Goal: Transaction & Acquisition: Purchase product/service

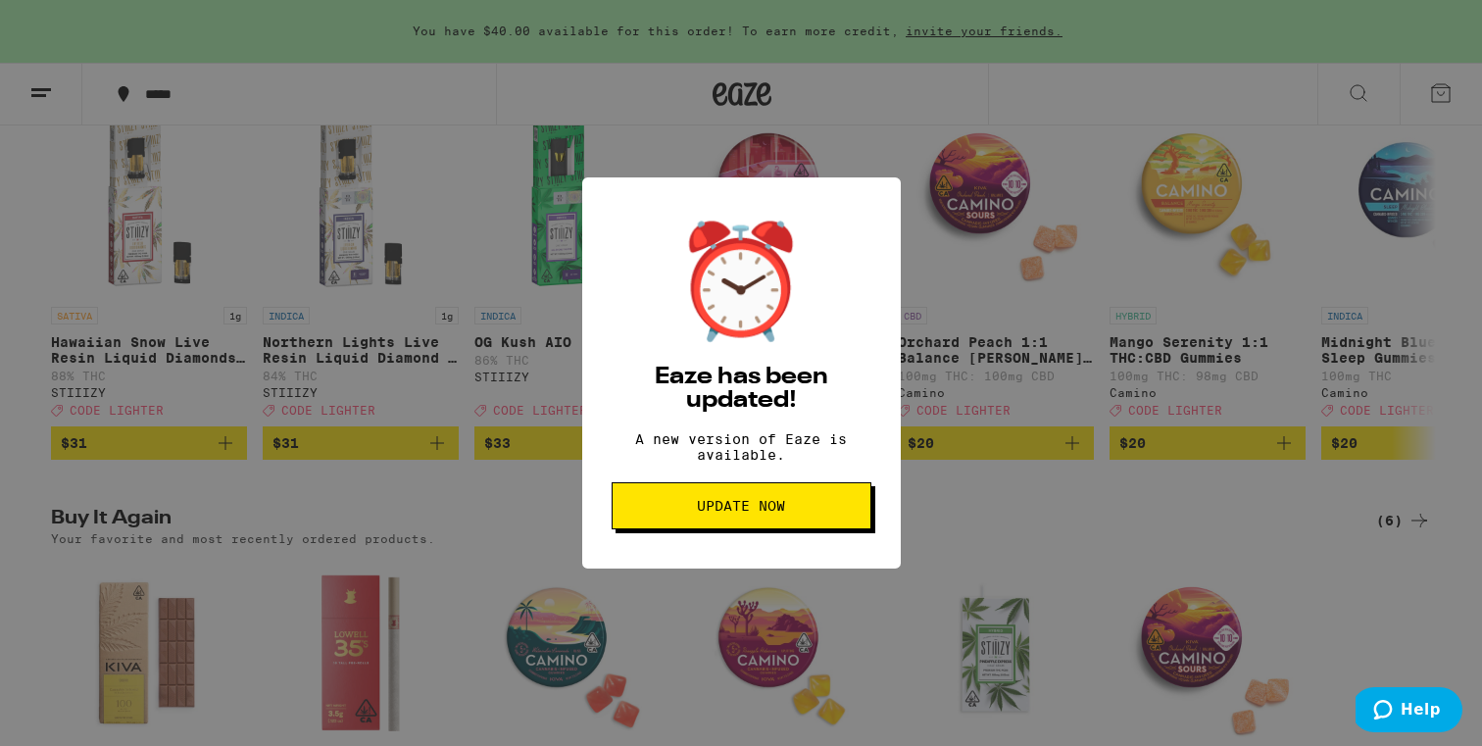
click at [724, 509] on span "Update Now" at bounding box center [741, 506] width 88 height 14
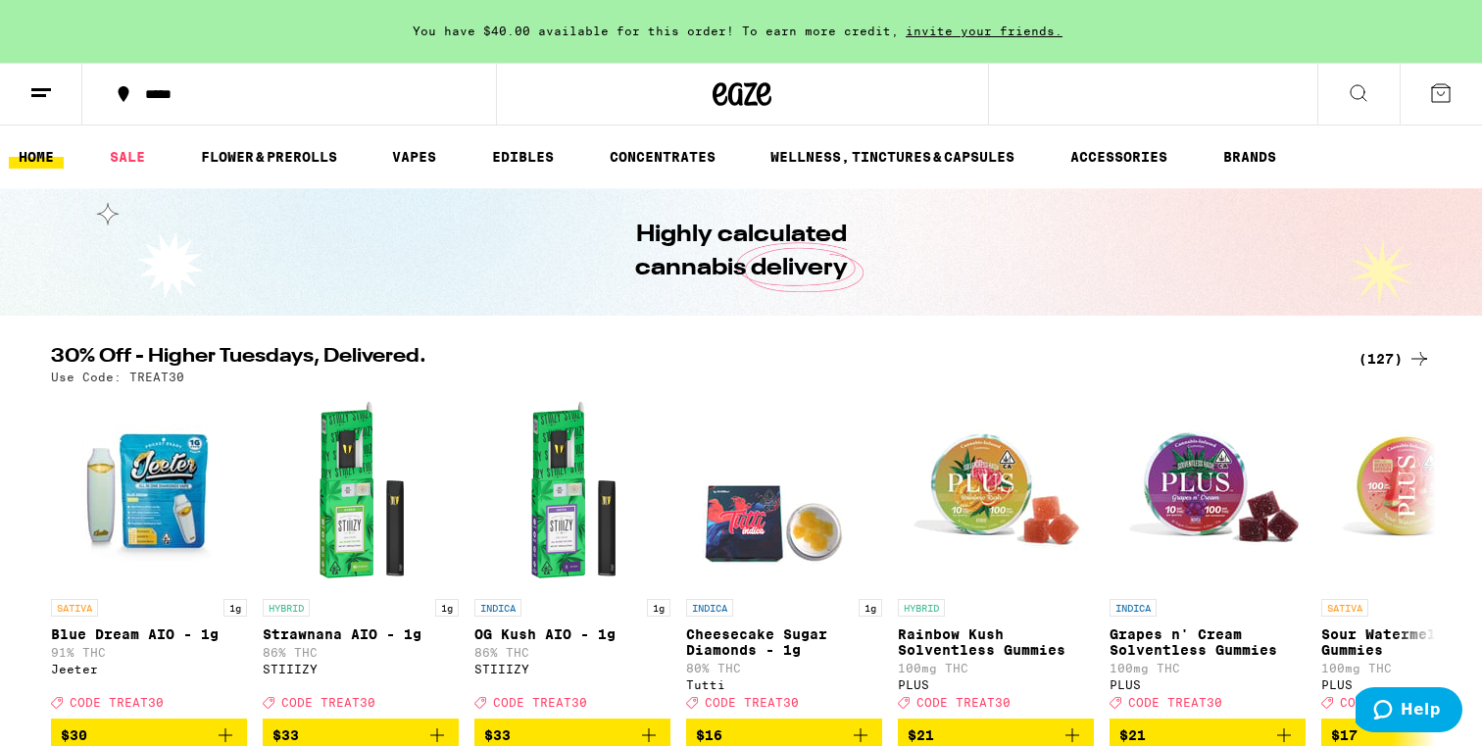
click at [1440, 99] on icon at bounding box center [1441, 93] width 24 height 24
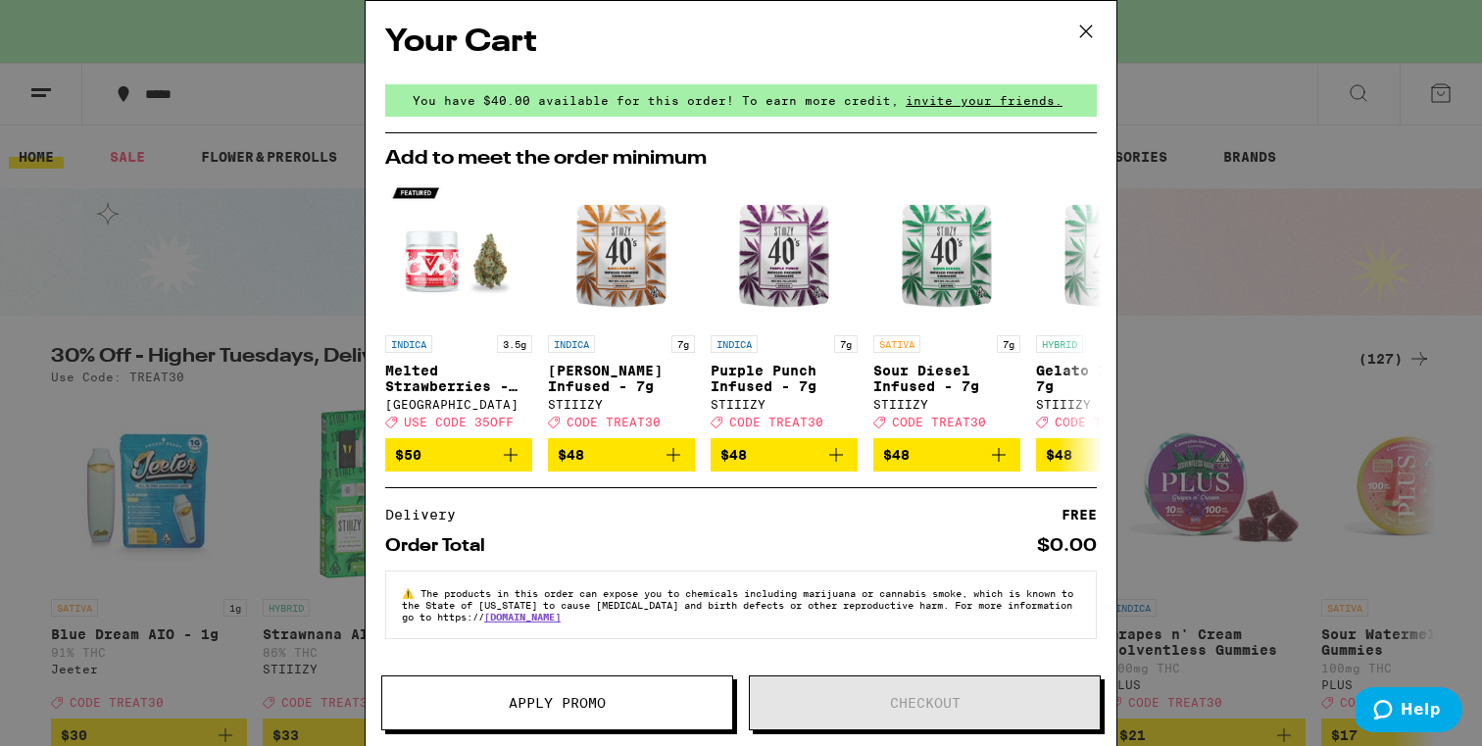
click at [1241, 182] on div "Your Cart You have $40.00 available for this order! To earn more credit, invite…" at bounding box center [741, 373] width 1482 height 746
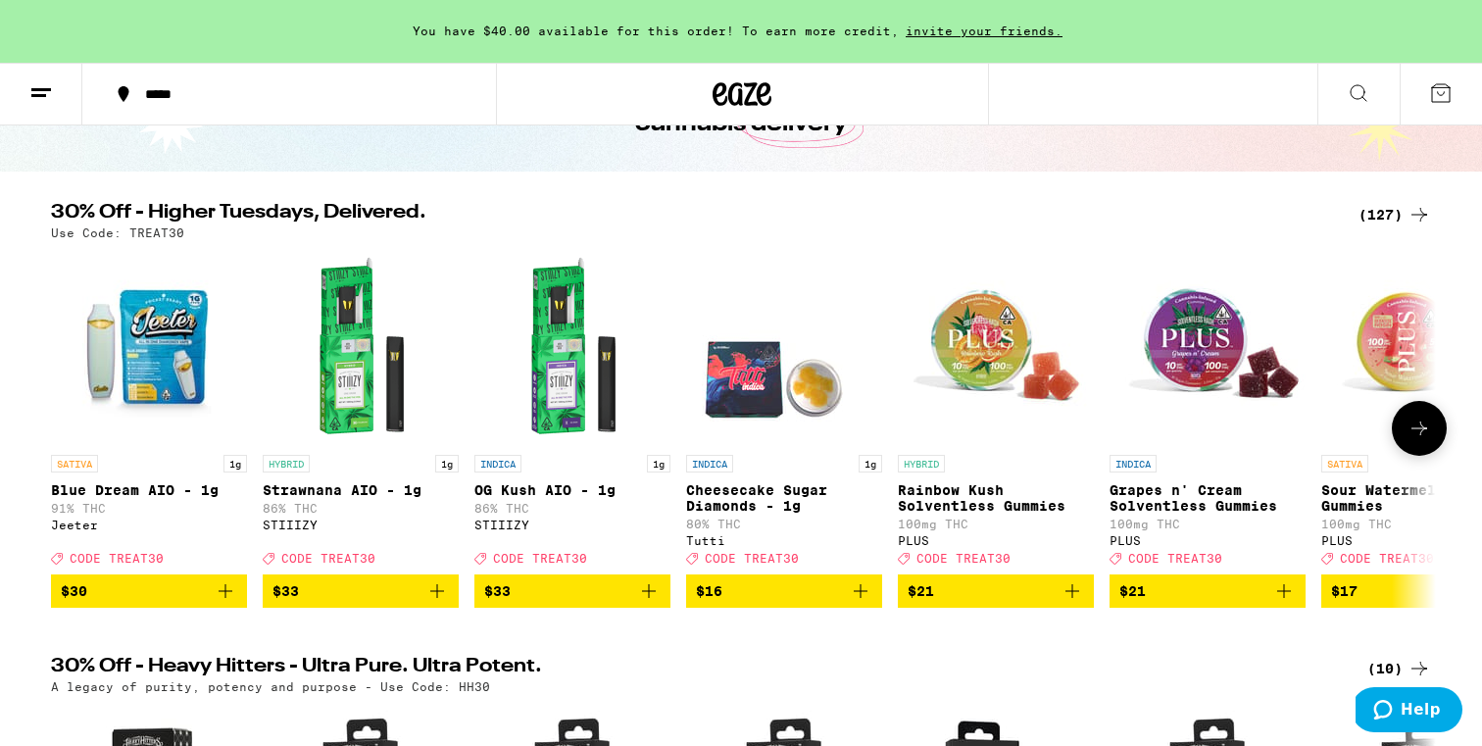
scroll to position [167, 0]
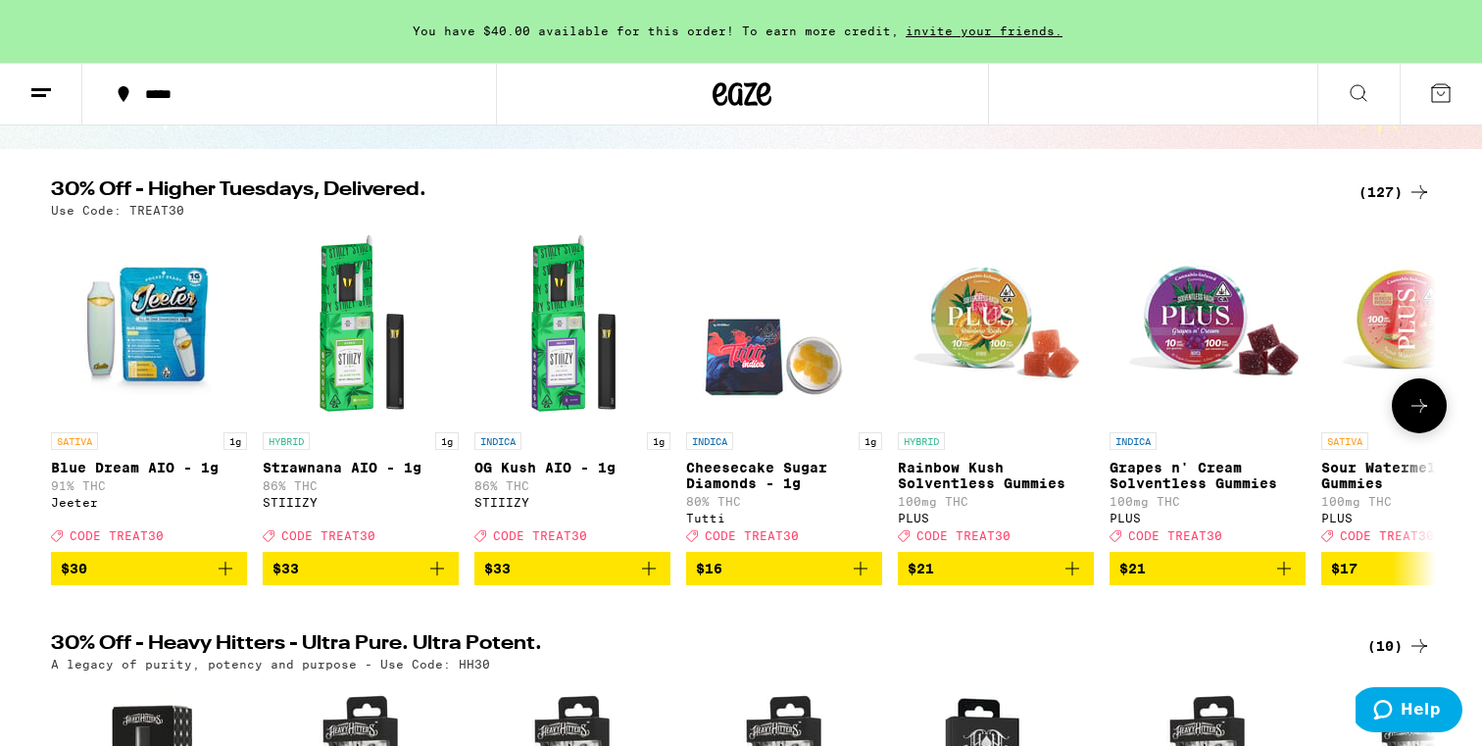
click at [224, 579] on icon "Add to bag" at bounding box center [226, 569] width 24 height 24
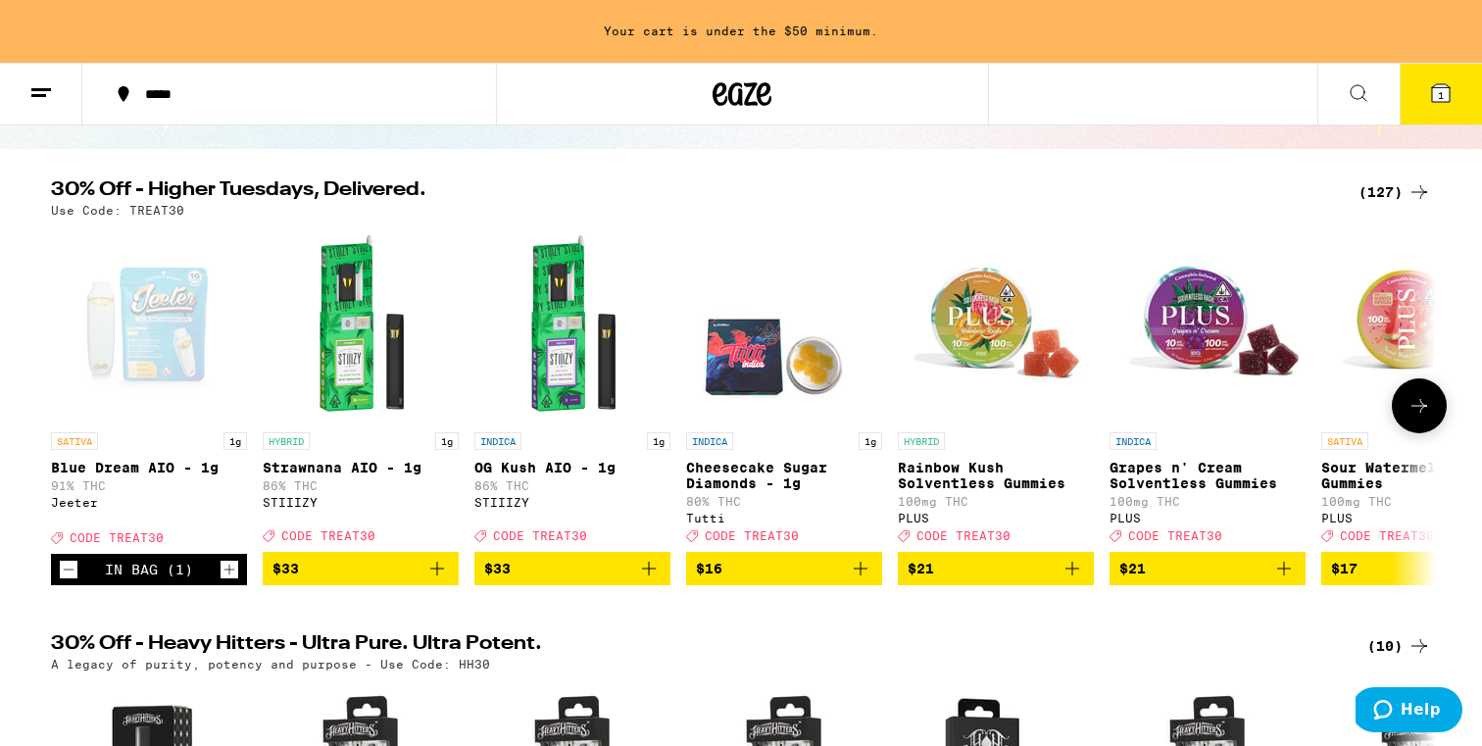
click at [1416, 413] on icon at bounding box center [1420, 406] width 16 height 14
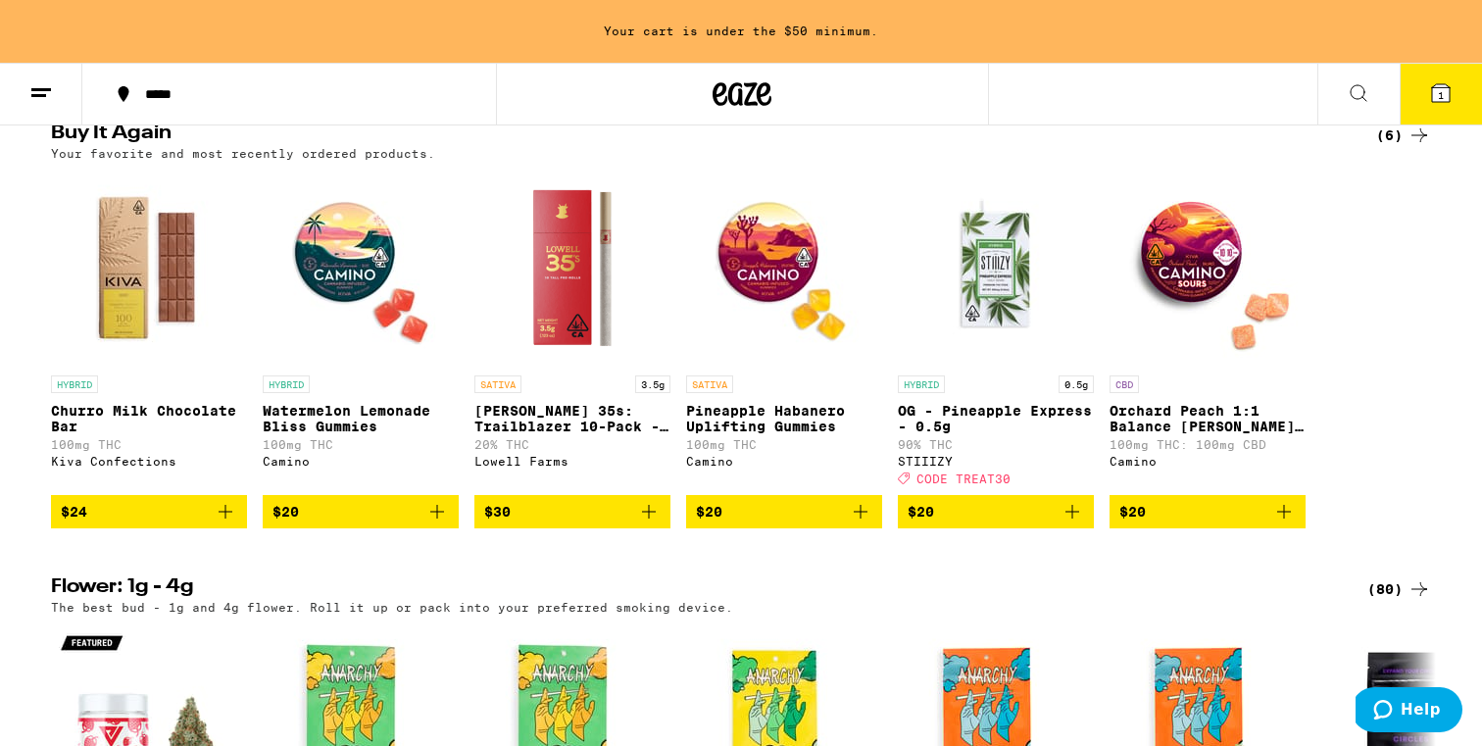
scroll to position [1586, 0]
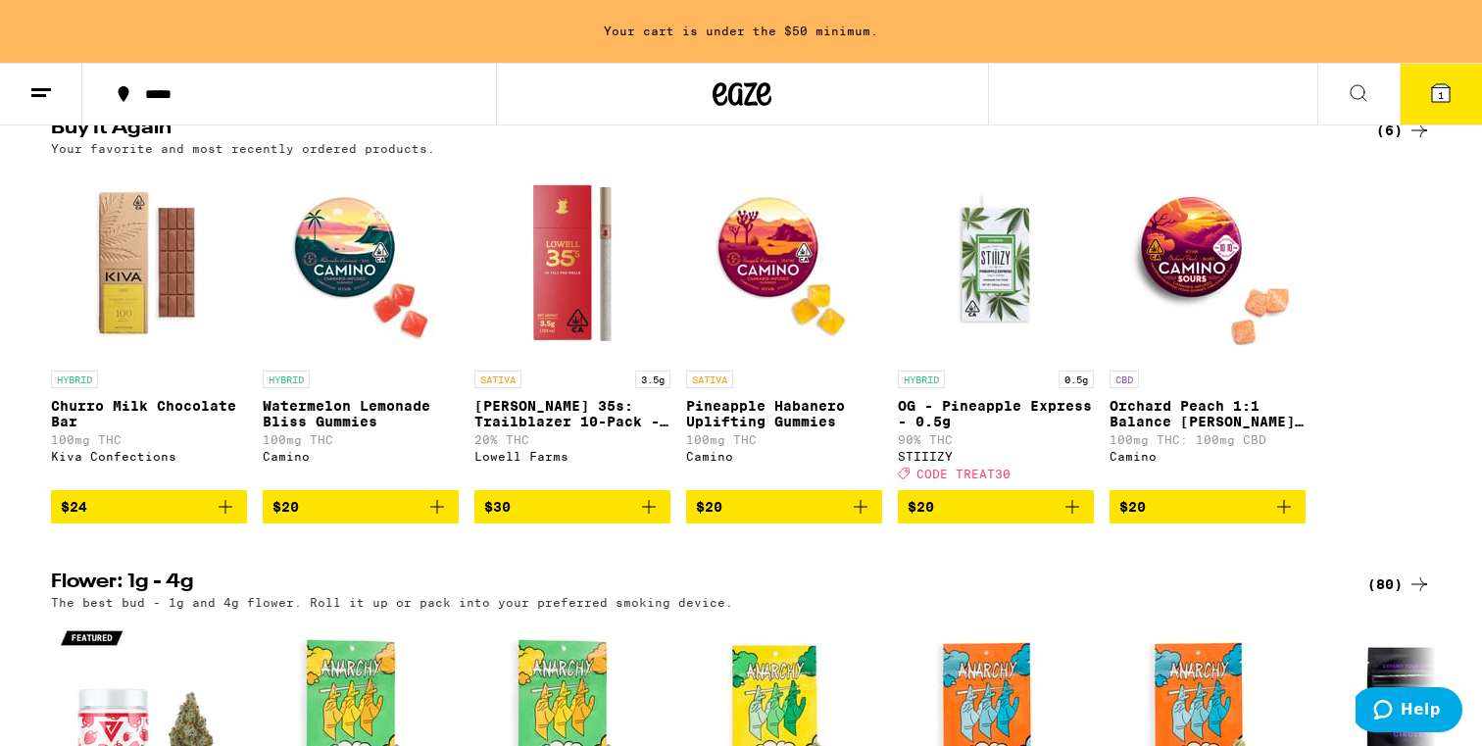
click at [329, 333] on img "Open page for Watermelon Lemonade Bliss Gummies from Camino" at bounding box center [361, 263] width 196 height 196
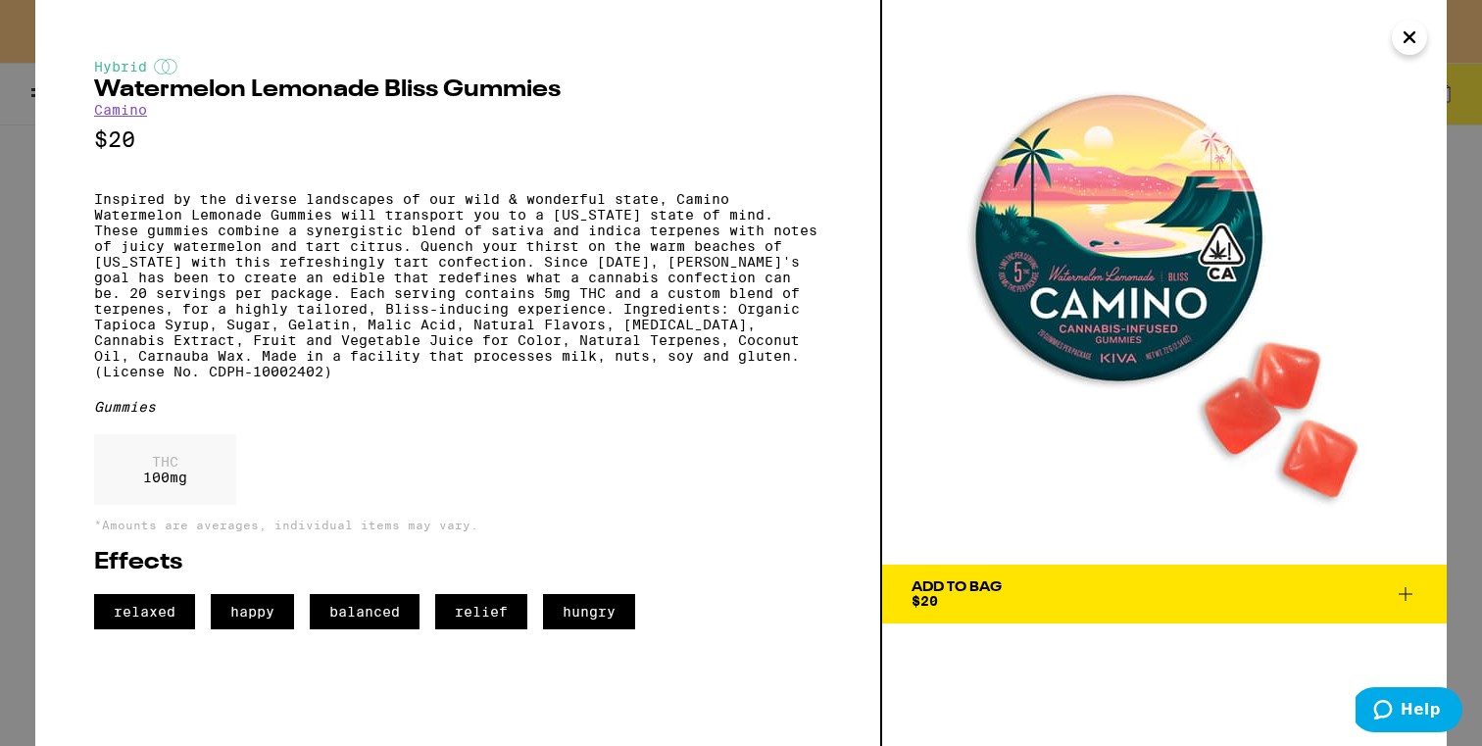
click at [1125, 604] on span "Add To Bag $20" at bounding box center [1165, 593] width 506 height 27
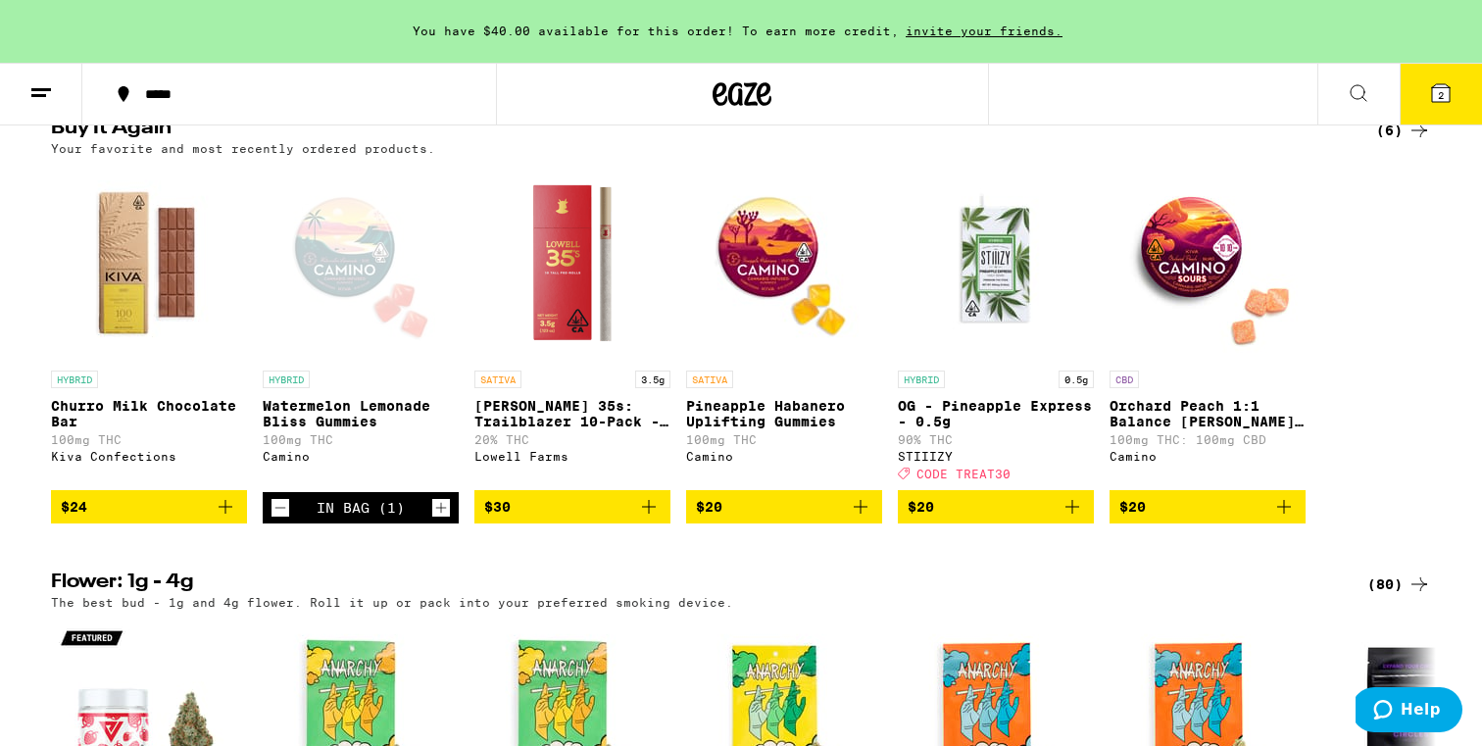
click at [1436, 94] on icon at bounding box center [1441, 93] width 18 height 18
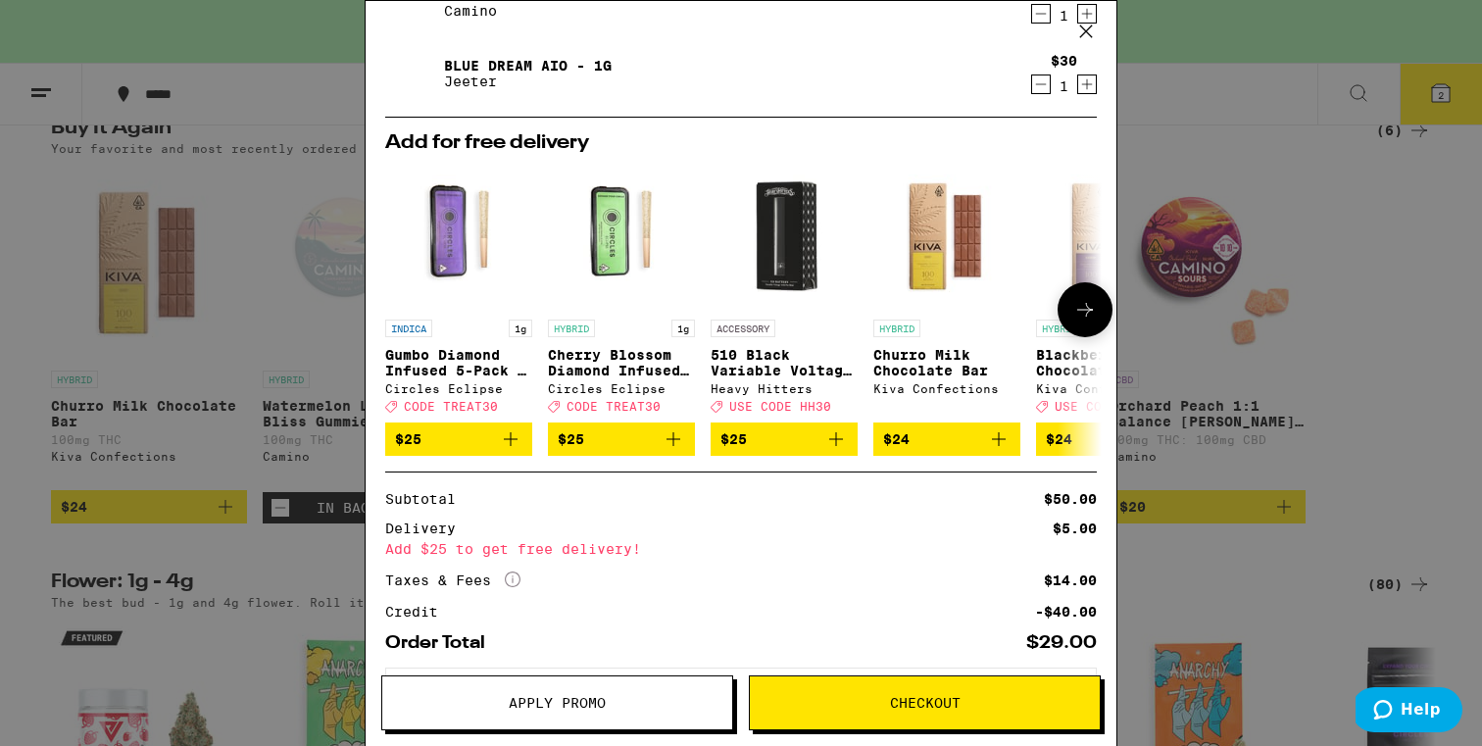
scroll to position [255, 0]
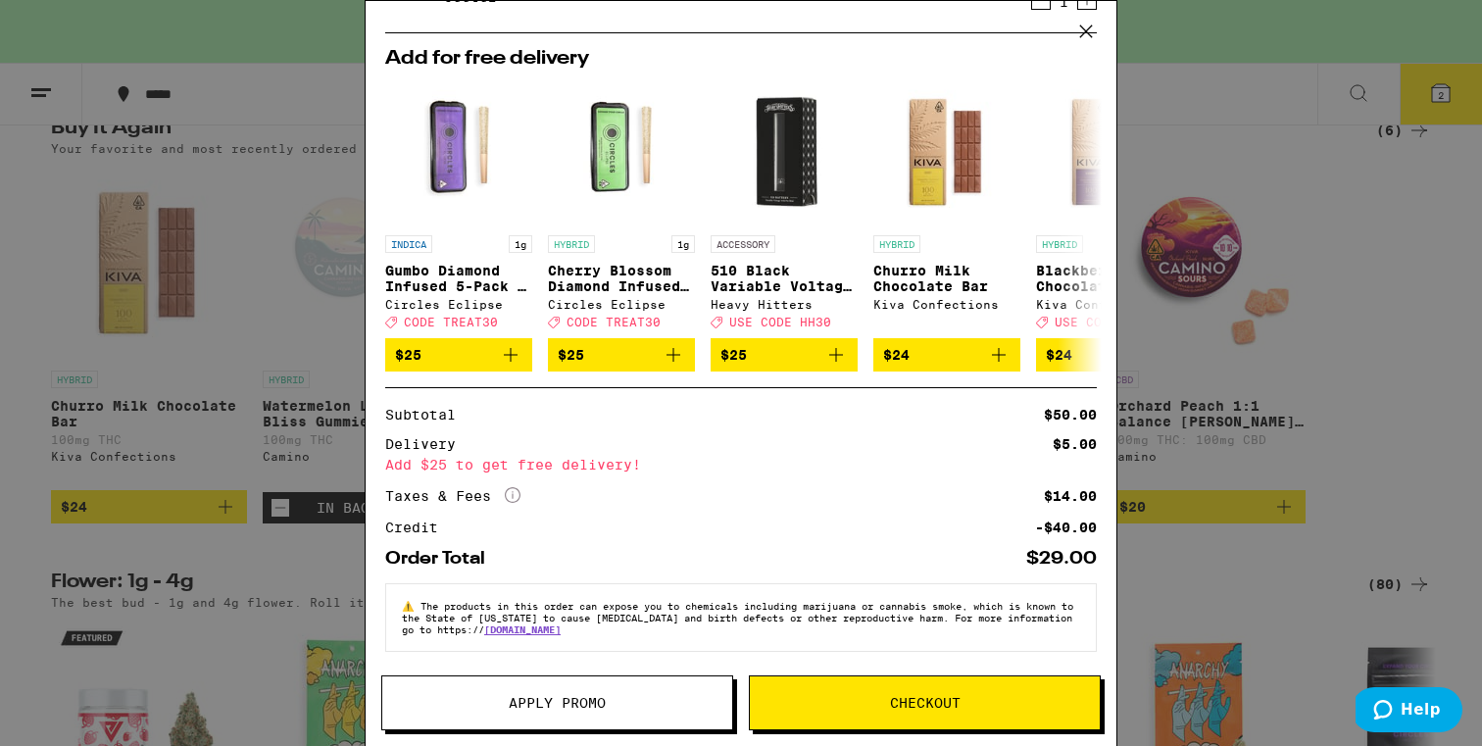
click at [113, 449] on div "Your Cart You have $40.00 available for this order! To earn more credit, invite…" at bounding box center [741, 373] width 1482 height 746
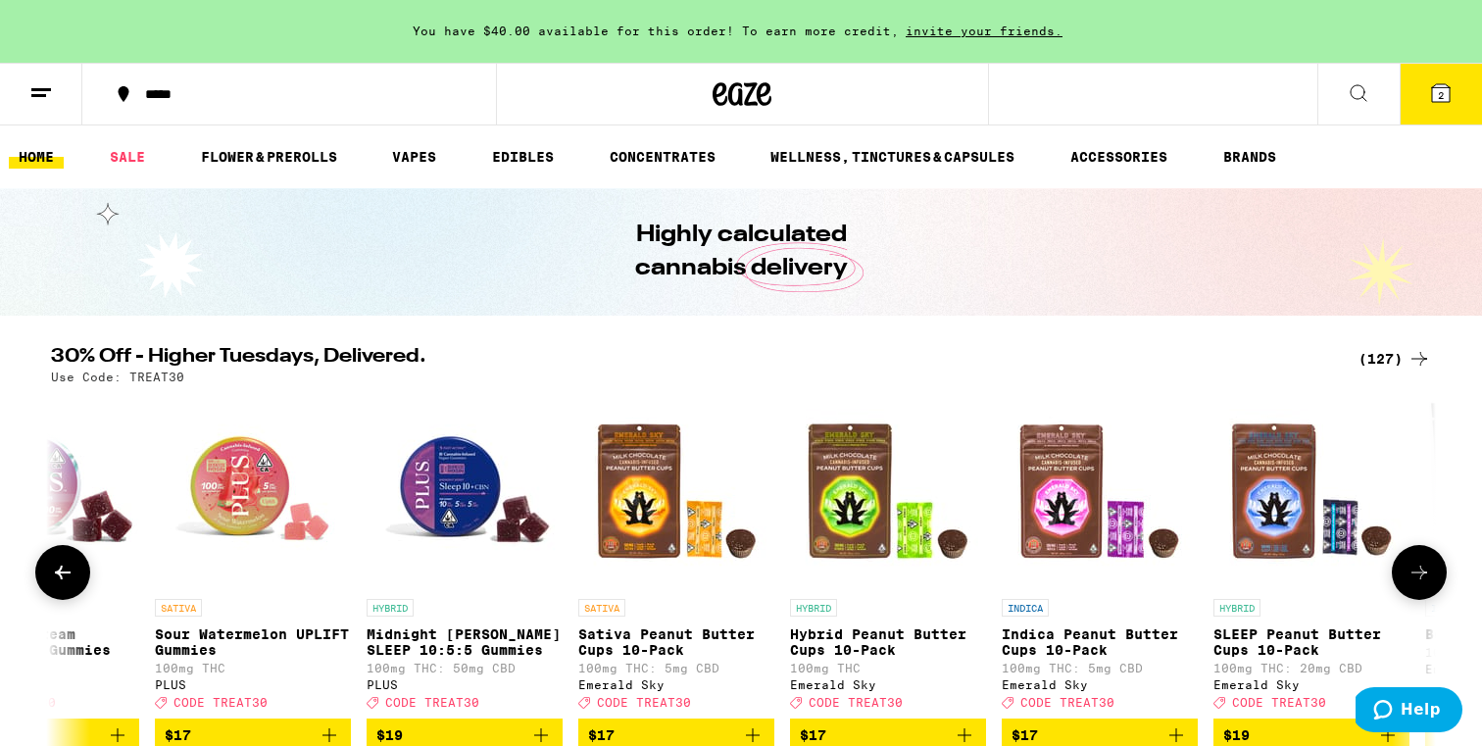
click at [64, 593] on button at bounding box center [62, 572] width 55 height 55
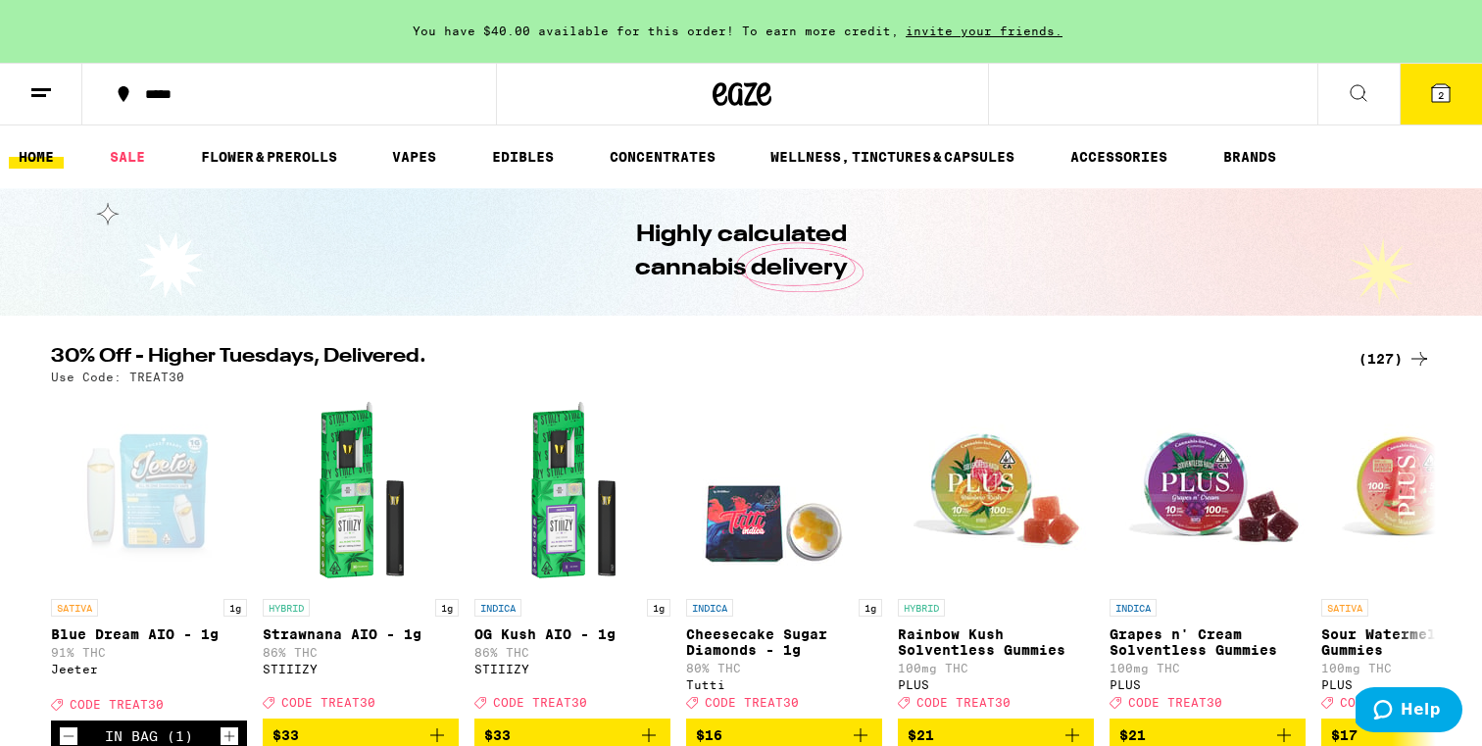
click at [1423, 75] on button "2" at bounding box center [1441, 94] width 82 height 61
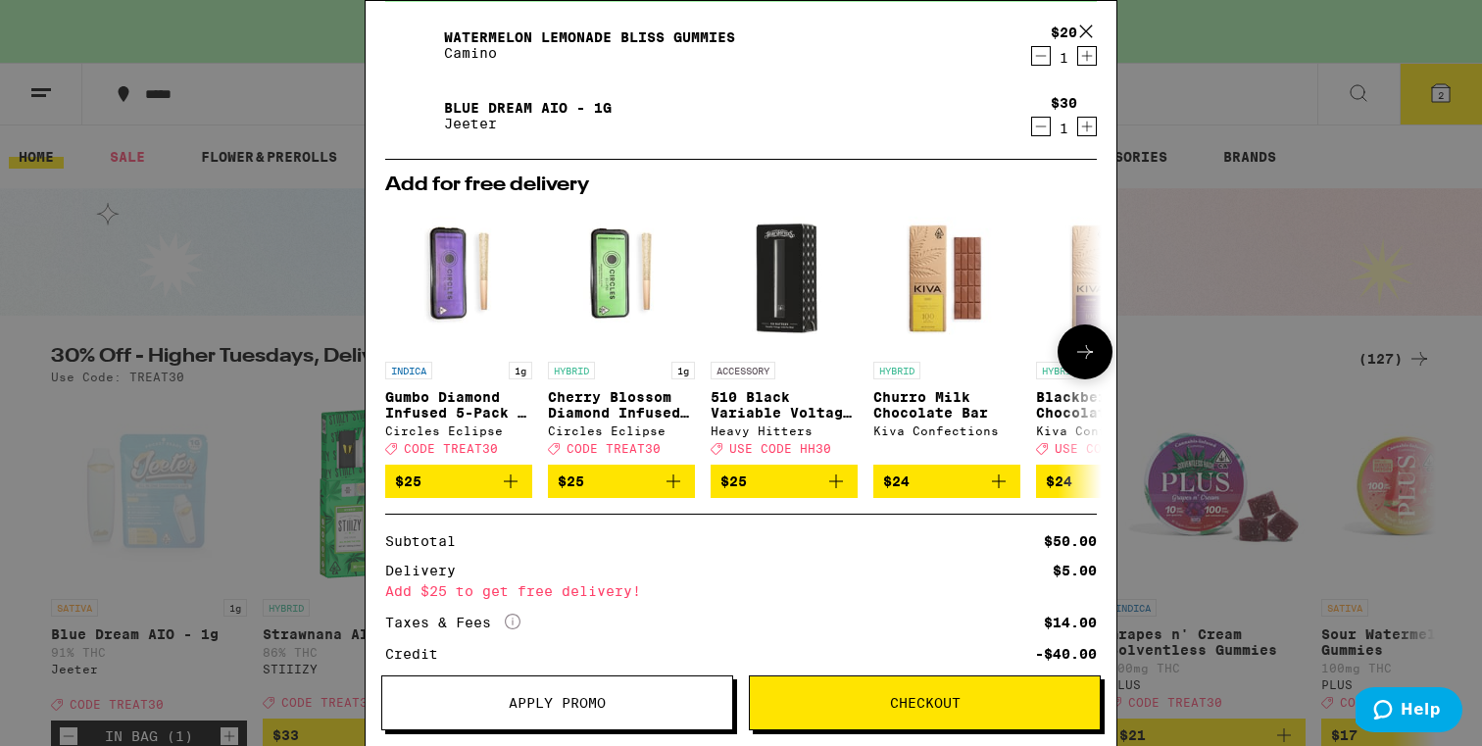
scroll to position [255, 0]
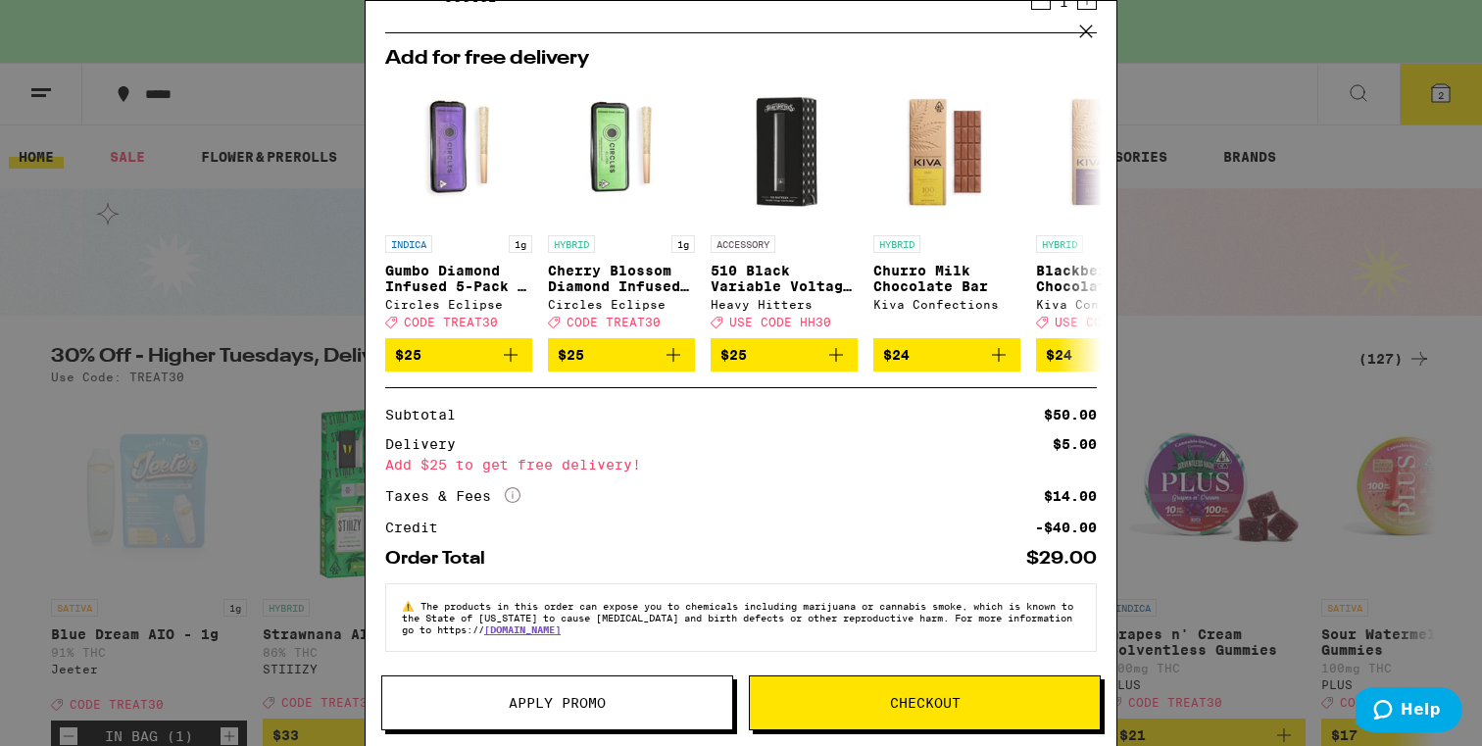
click at [629, 683] on button "Apply Promo" at bounding box center [557, 702] width 352 height 55
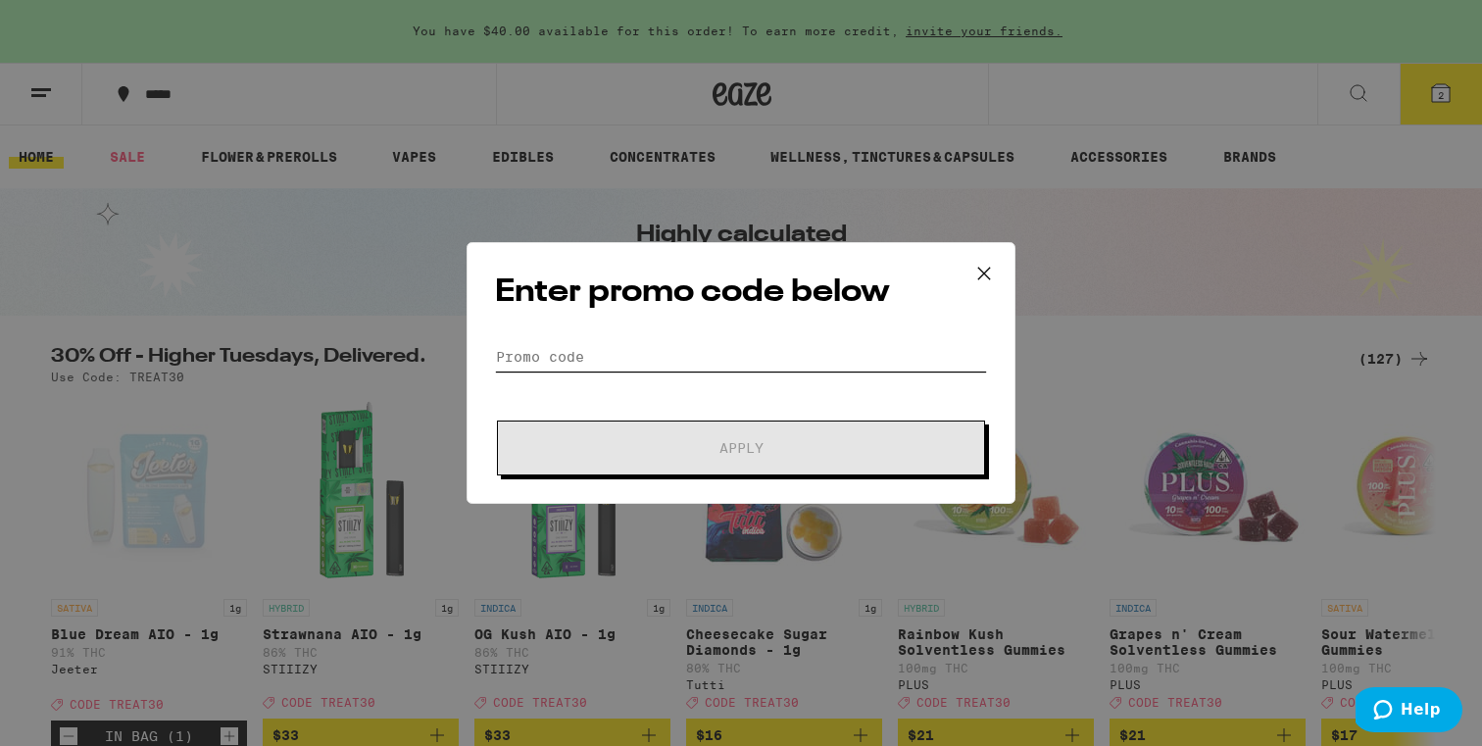
click at [701, 362] on input "Promo Code" at bounding box center [741, 356] width 492 height 29
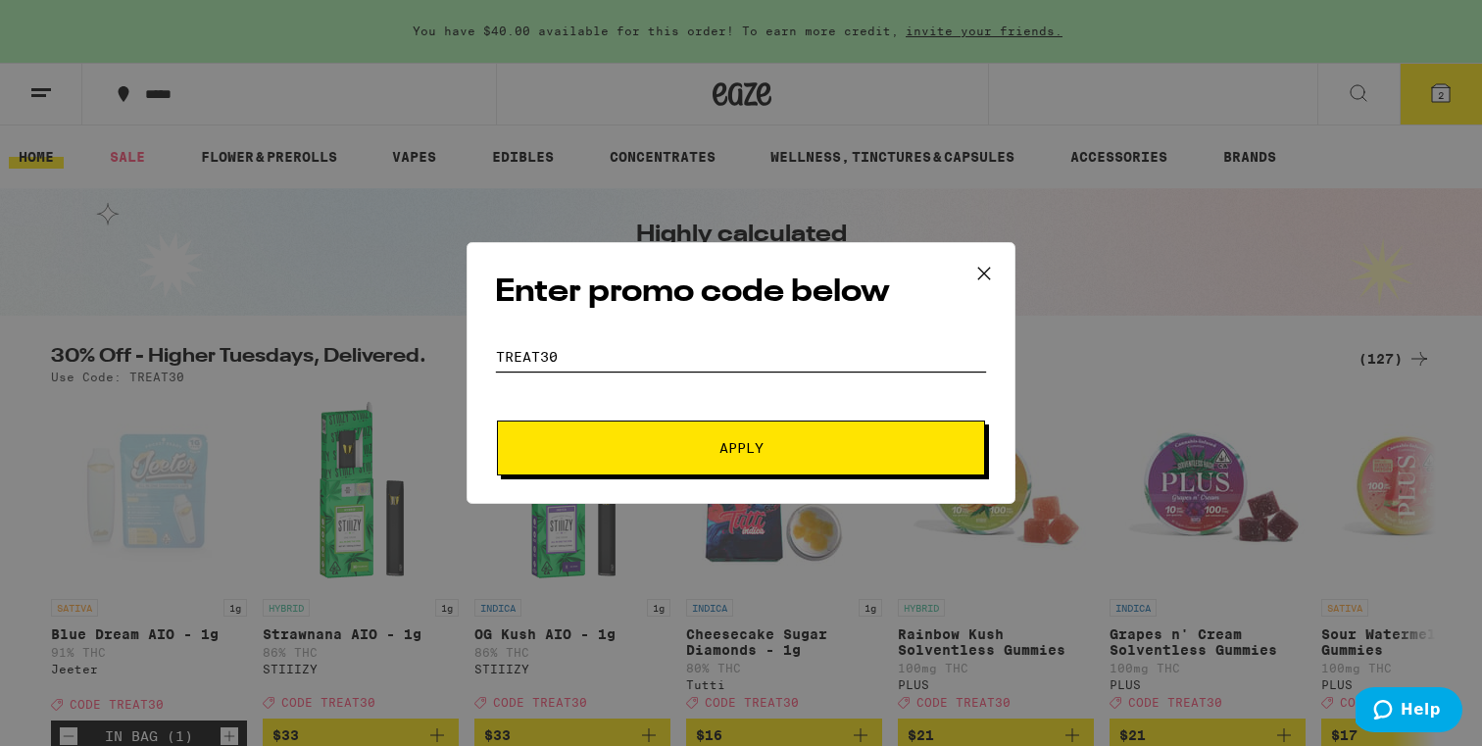
type input "TREAT30"
click at [740, 473] on button "Apply" at bounding box center [741, 448] width 488 height 55
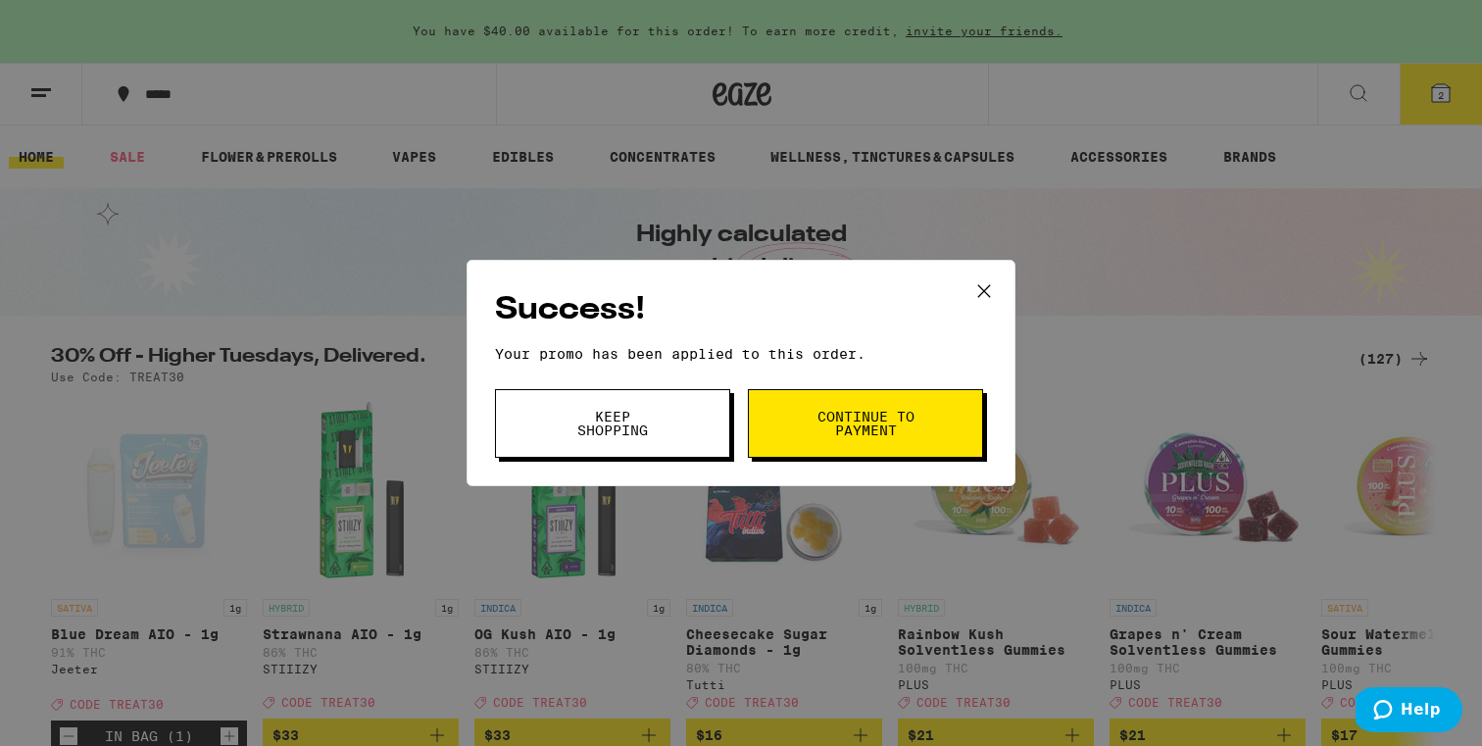
click at [832, 453] on button "Continue to payment" at bounding box center [865, 423] width 235 height 69
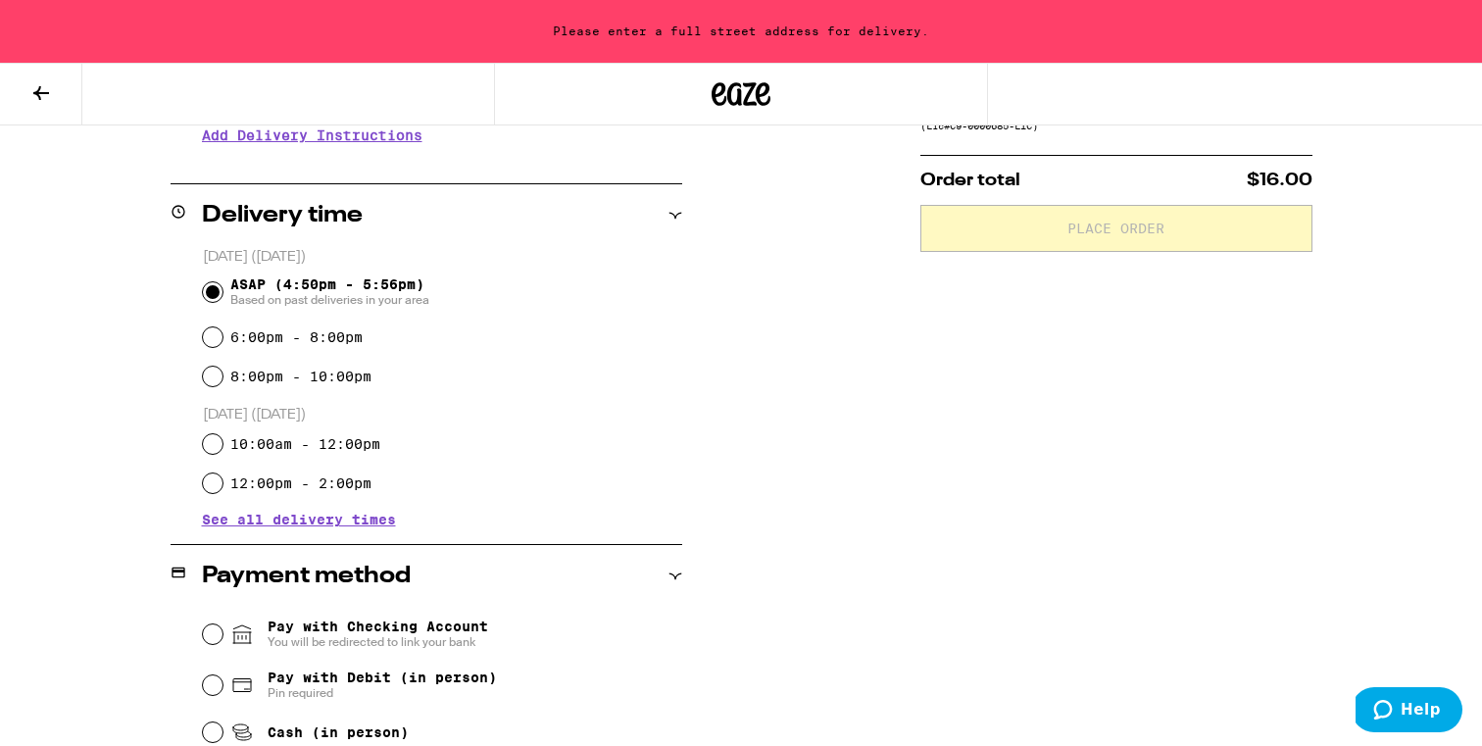
scroll to position [451, 0]
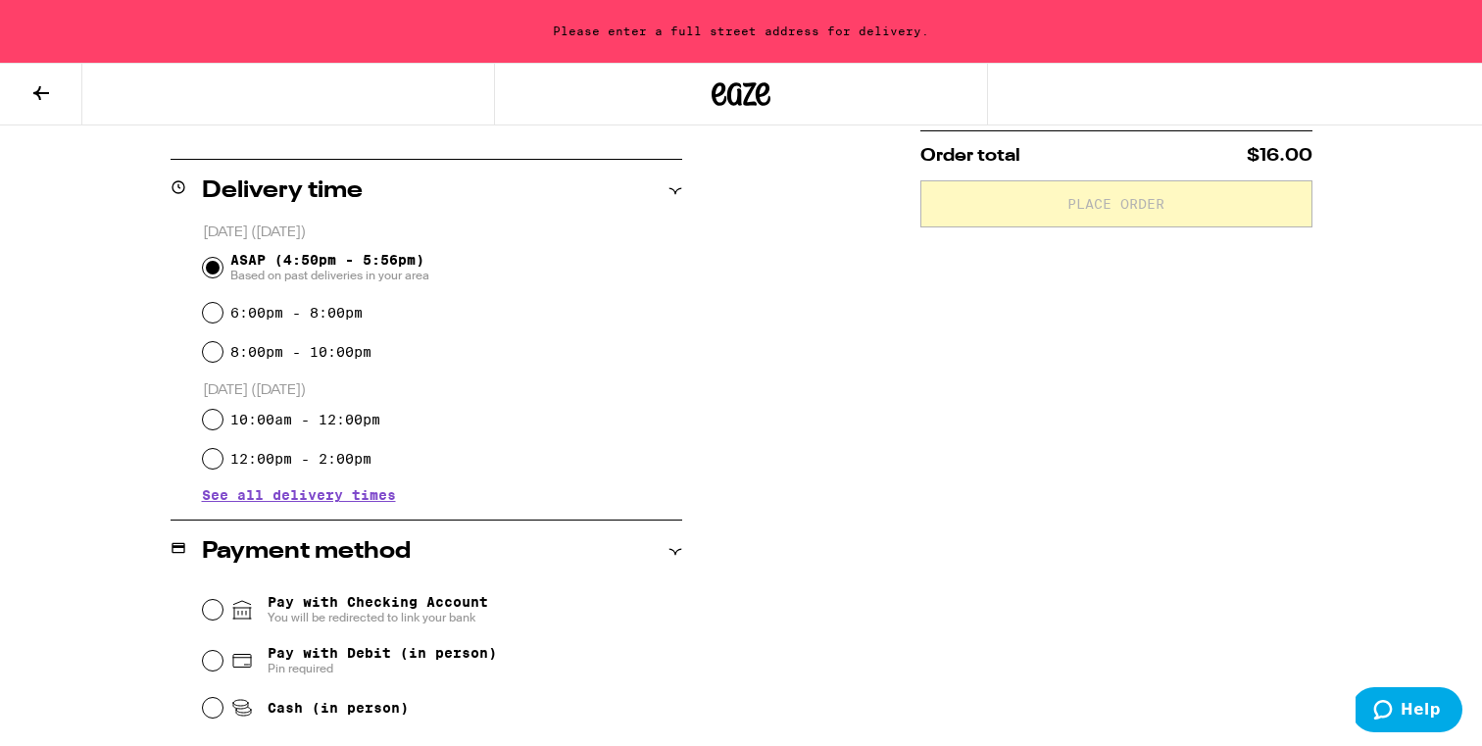
click at [268, 508] on div "[DATE] ([DATE]) ASAP (4:50pm - 5:56pm) Based on past deliveries in your area 6:…" at bounding box center [427, 371] width 512 height 297
click at [274, 497] on span "See all delivery times" at bounding box center [299, 495] width 194 height 14
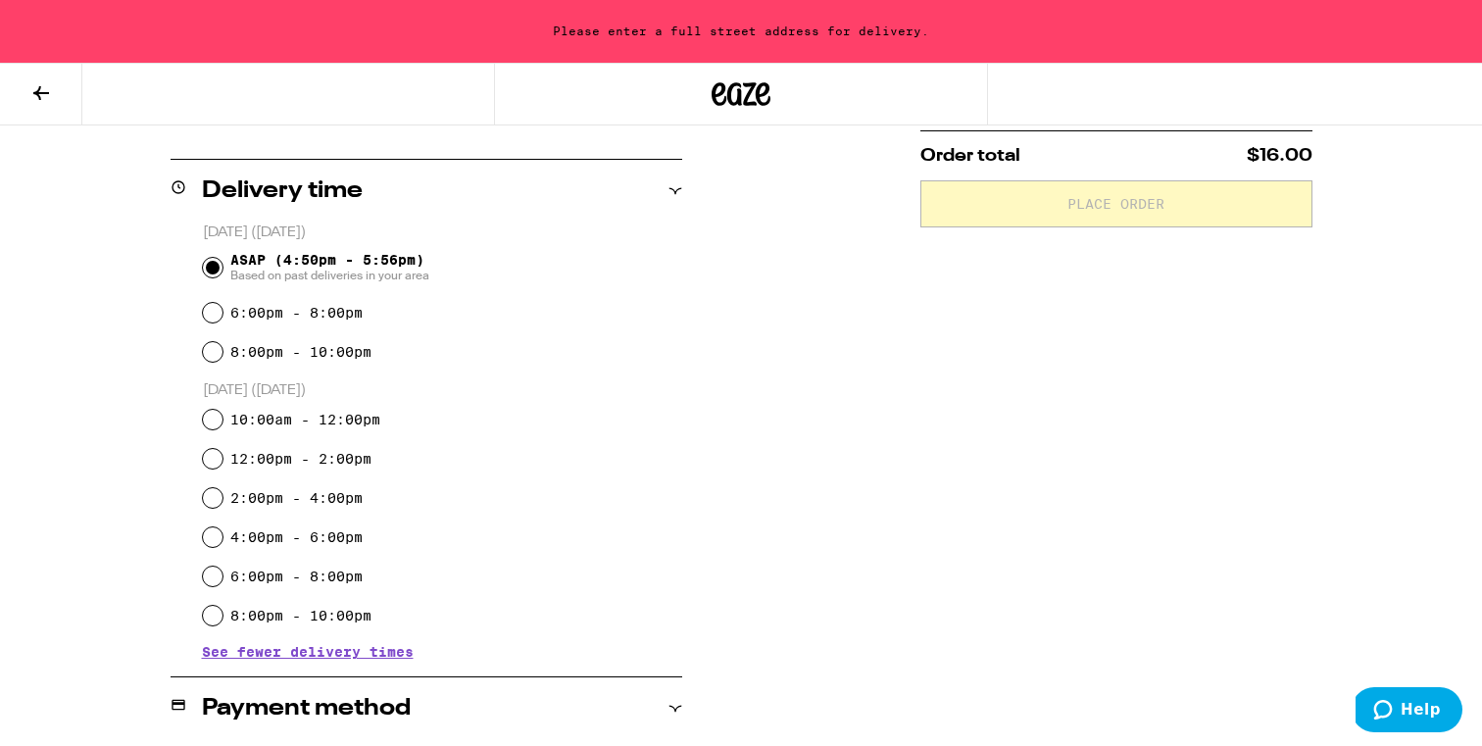
click at [30, 96] on icon at bounding box center [41, 93] width 24 height 24
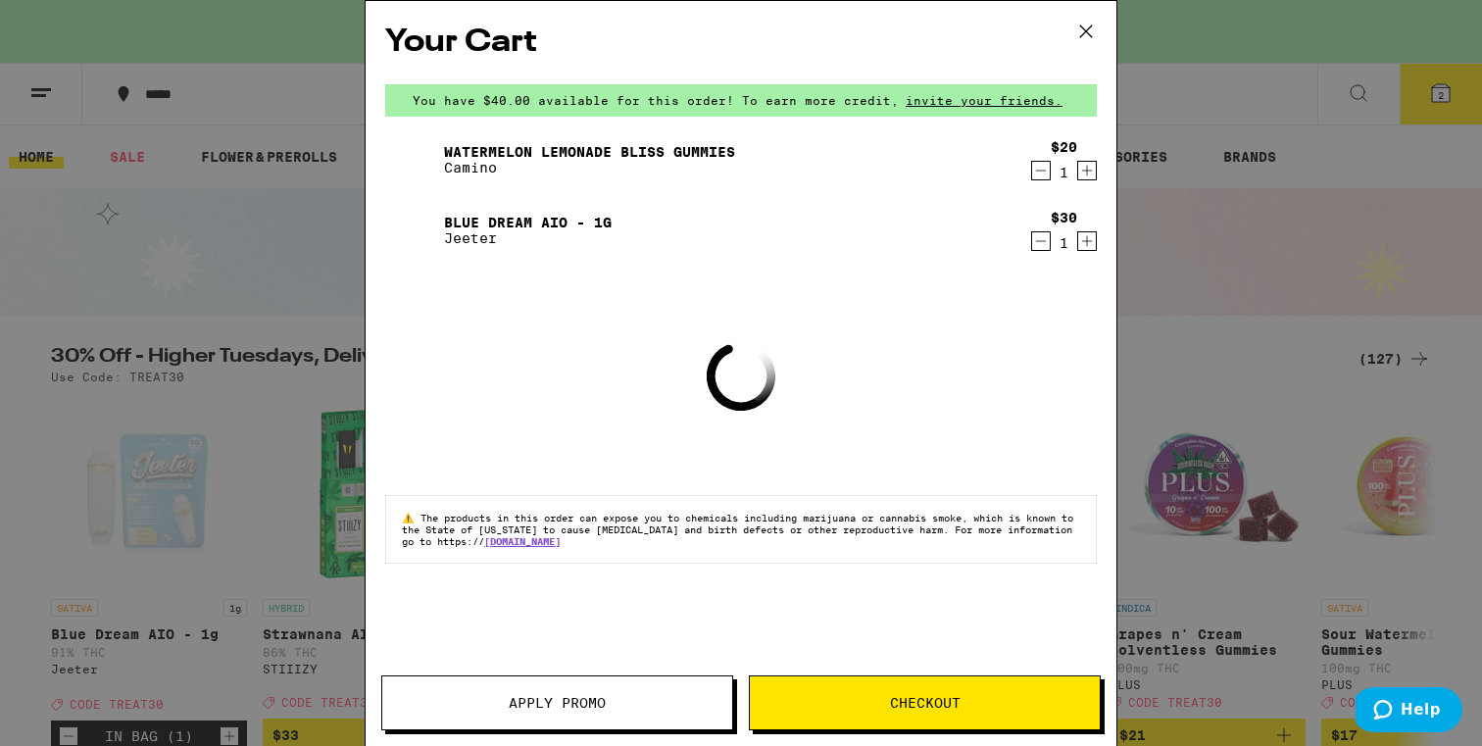
click at [180, 301] on div "Your Cart You have $40.00 available for this order! To earn more credit, invite…" at bounding box center [741, 373] width 1482 height 746
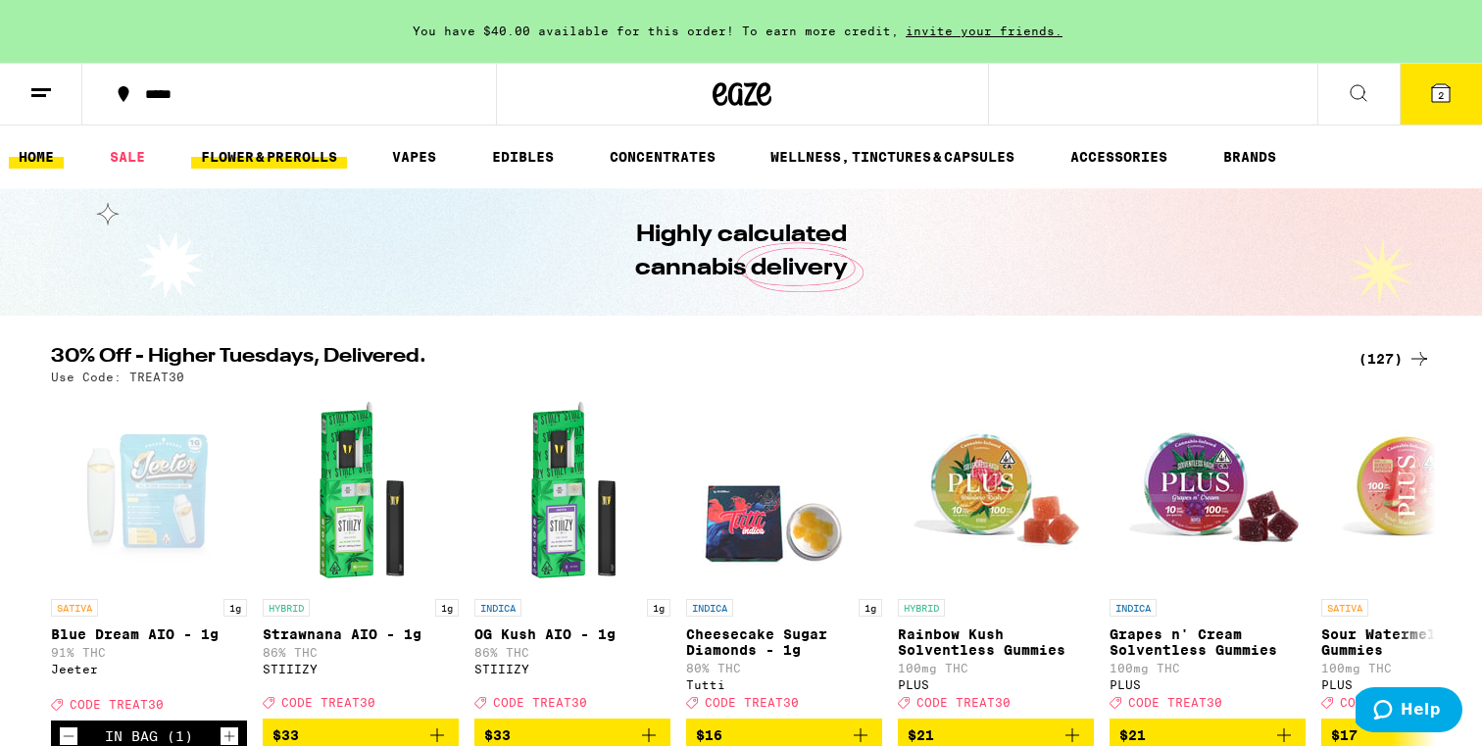
click at [285, 150] on link "FLOWER & PREROLLS" at bounding box center [269, 157] width 156 height 24
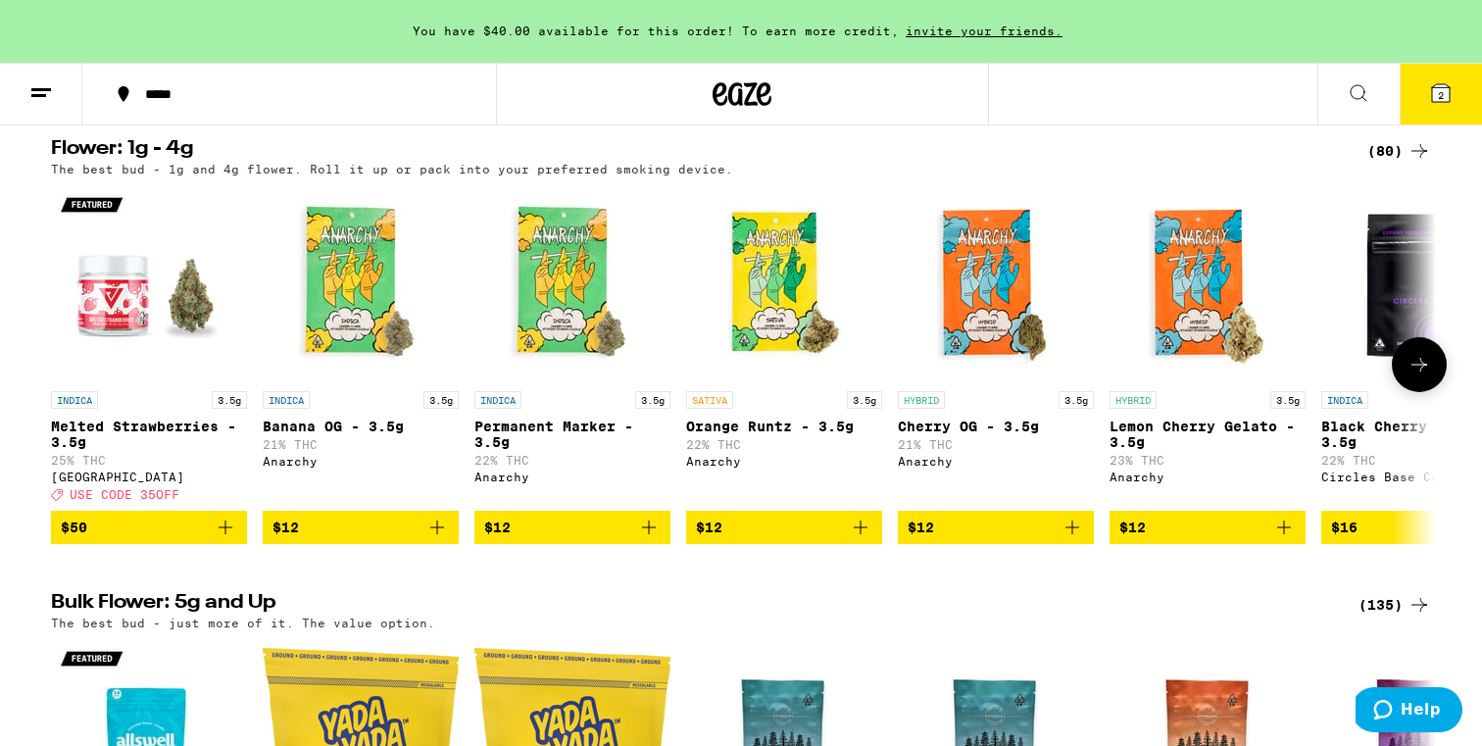
scroll to position [214, 0]
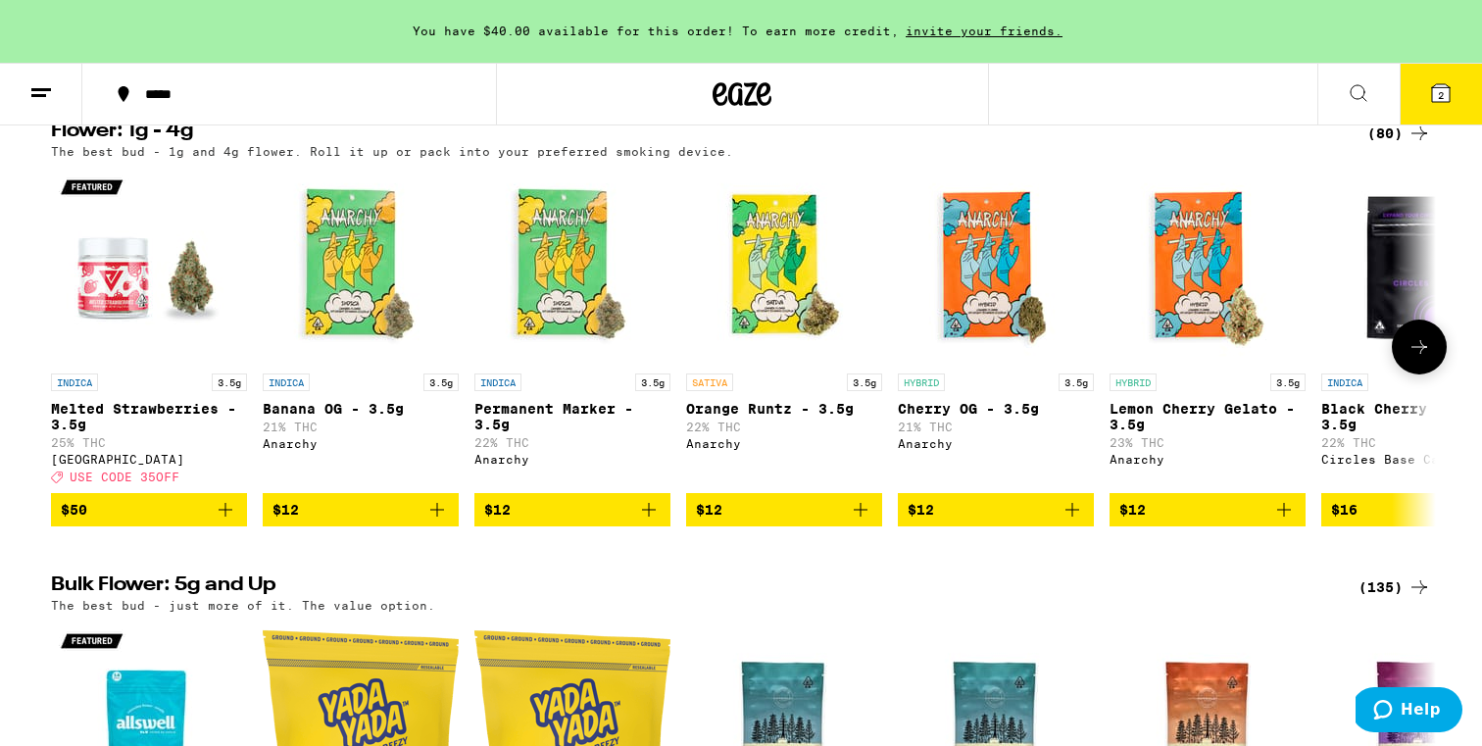
click at [1416, 358] on icon at bounding box center [1420, 347] width 24 height 24
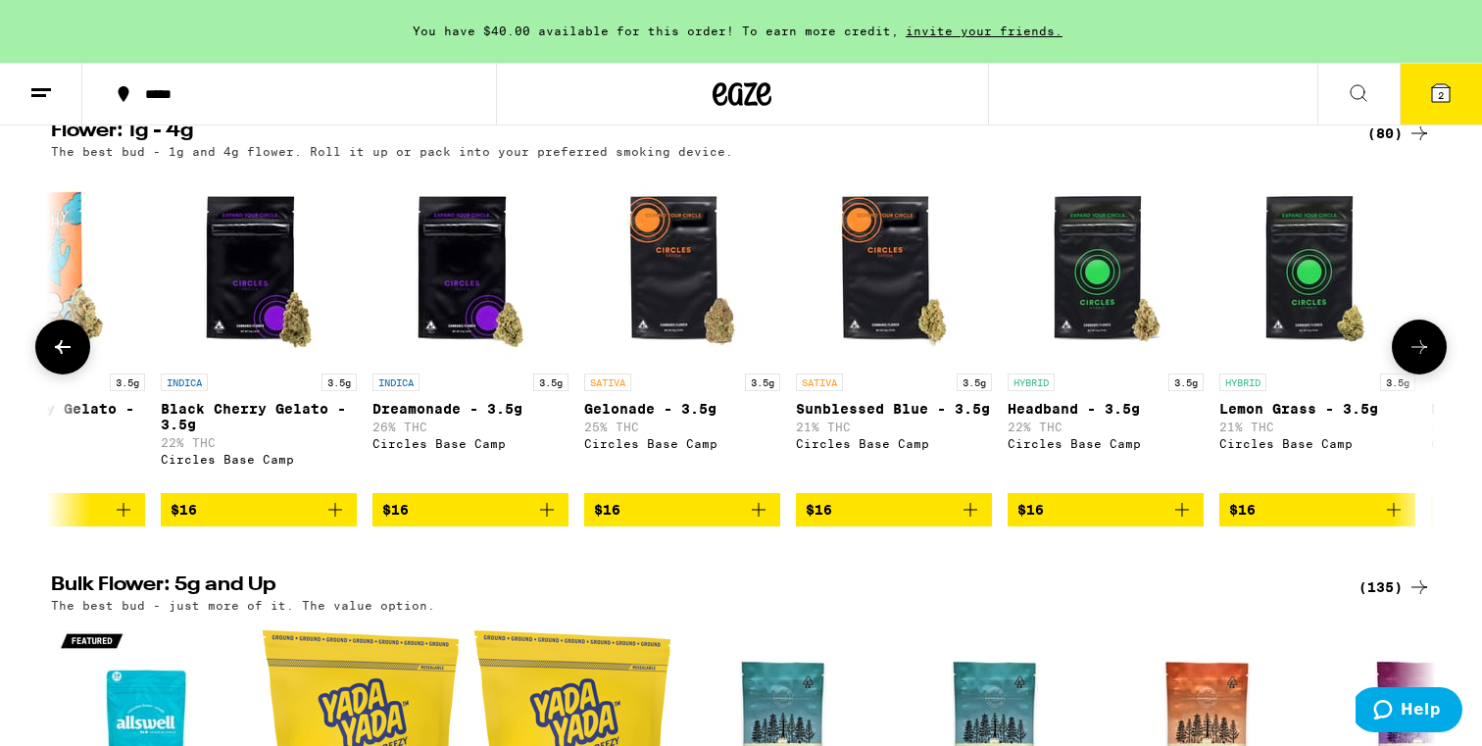
scroll to position [0, 1167]
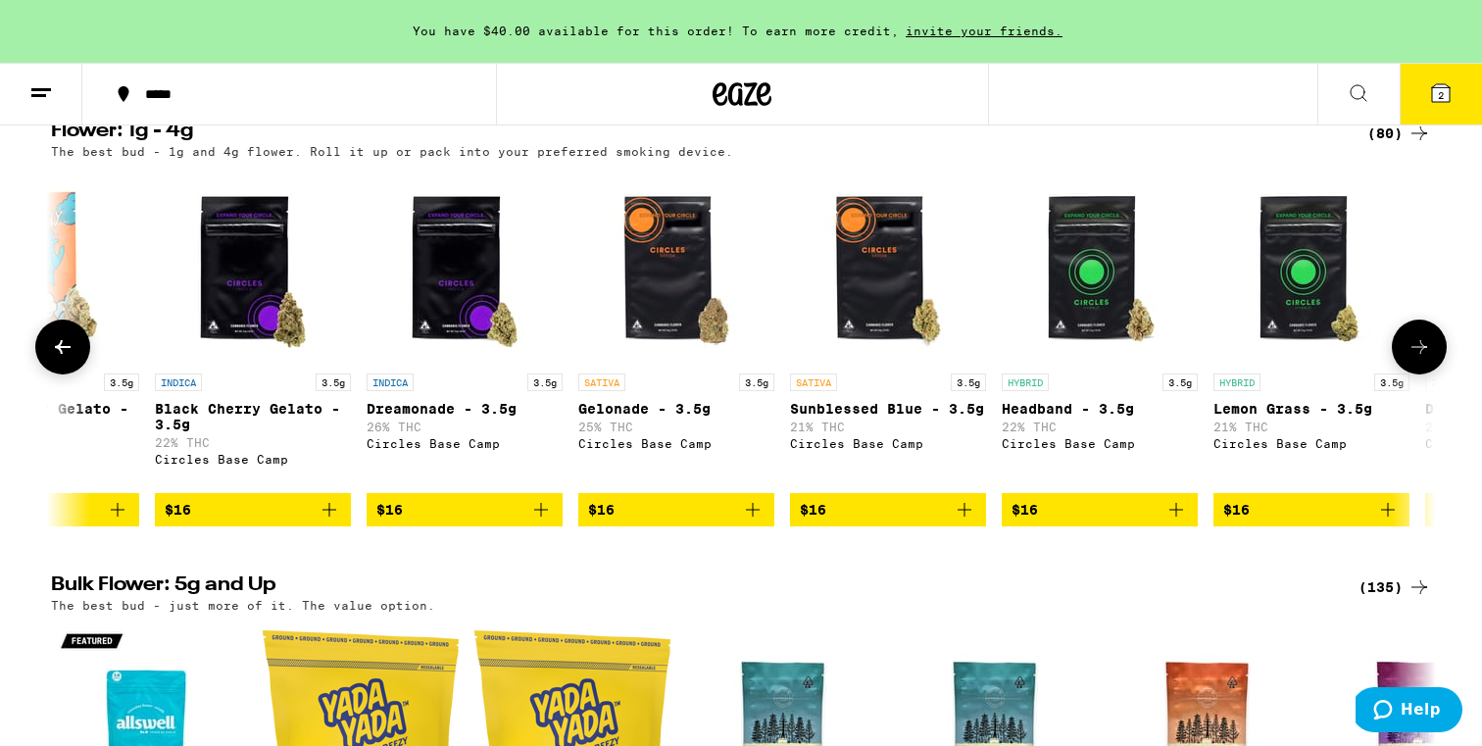
click at [71, 368] on button at bounding box center [62, 347] width 55 height 55
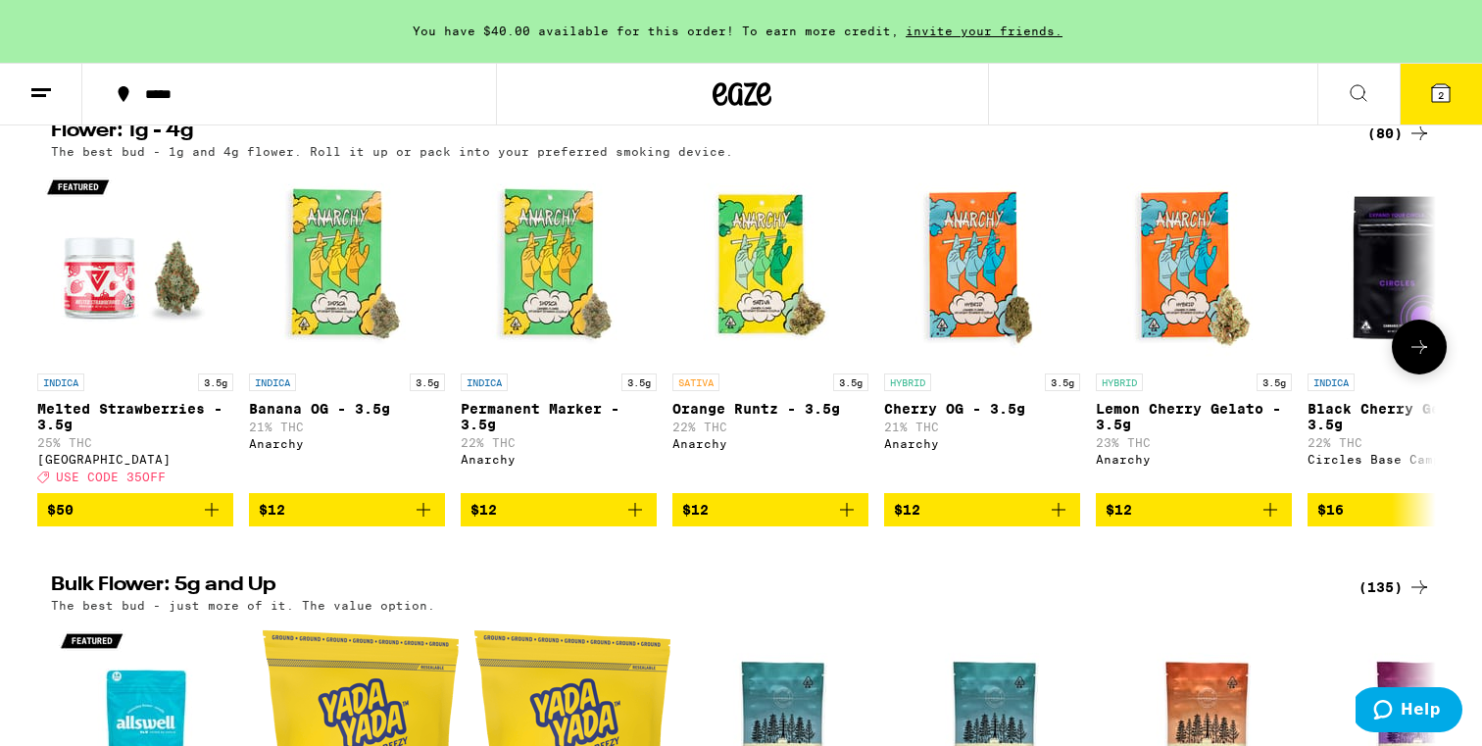
scroll to position [0, 0]
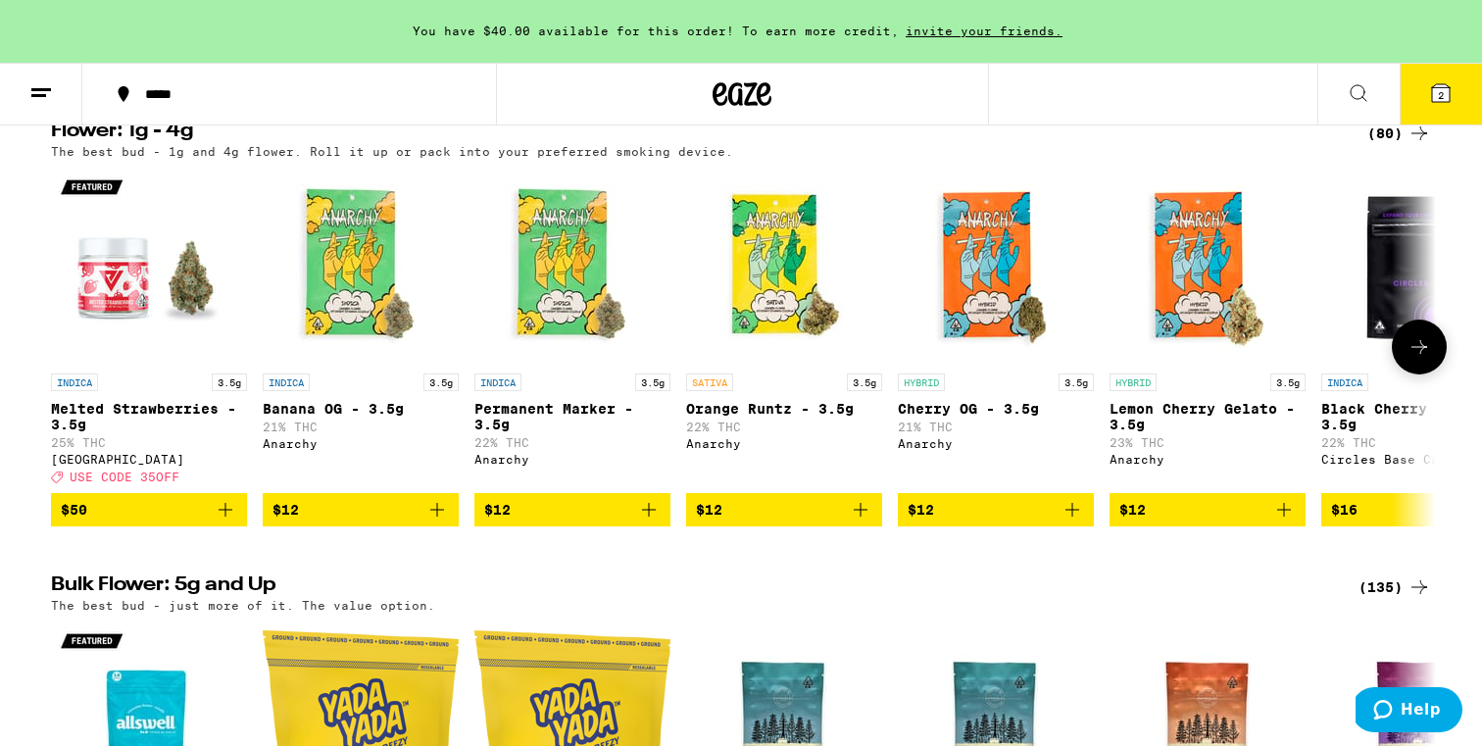
click at [1421, 343] on icon at bounding box center [1420, 347] width 24 height 24
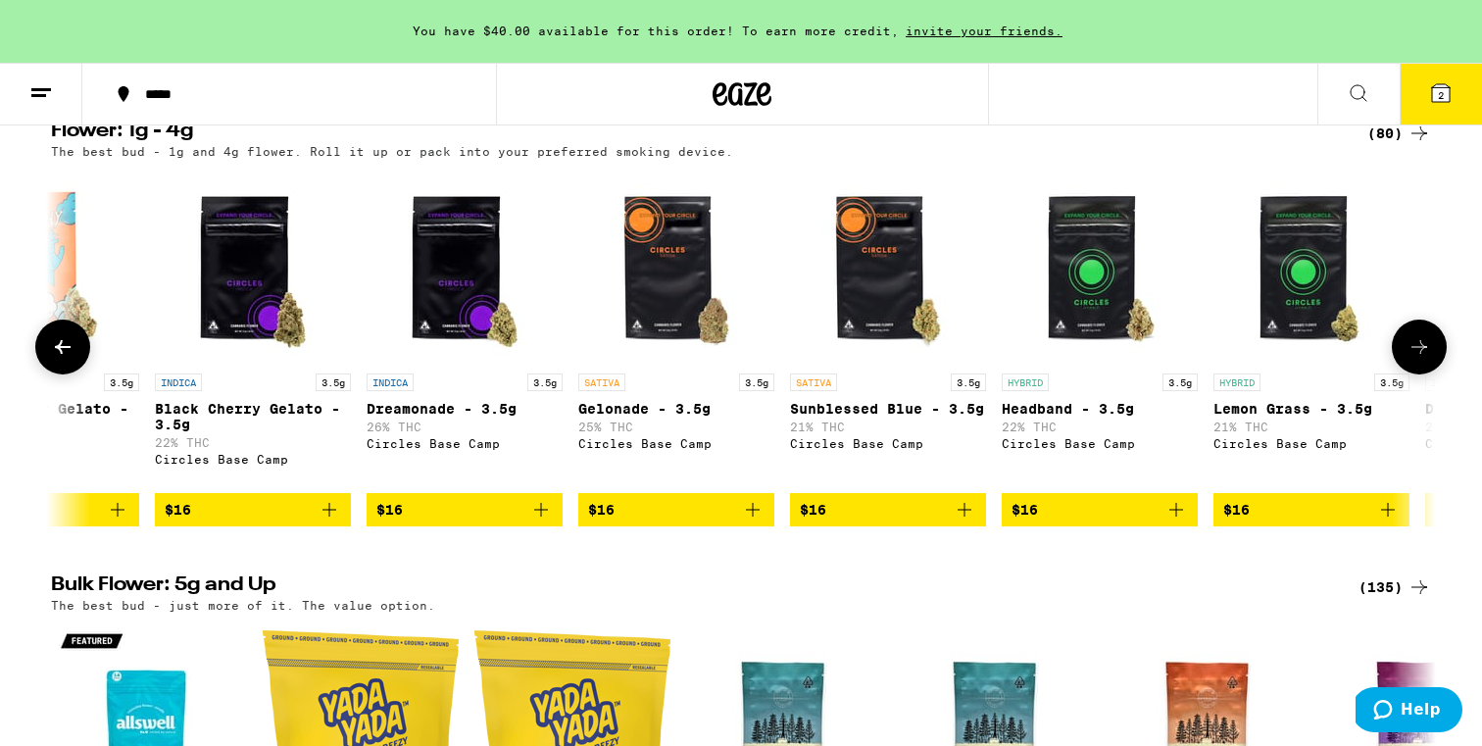
click at [1421, 343] on icon at bounding box center [1420, 347] width 24 height 24
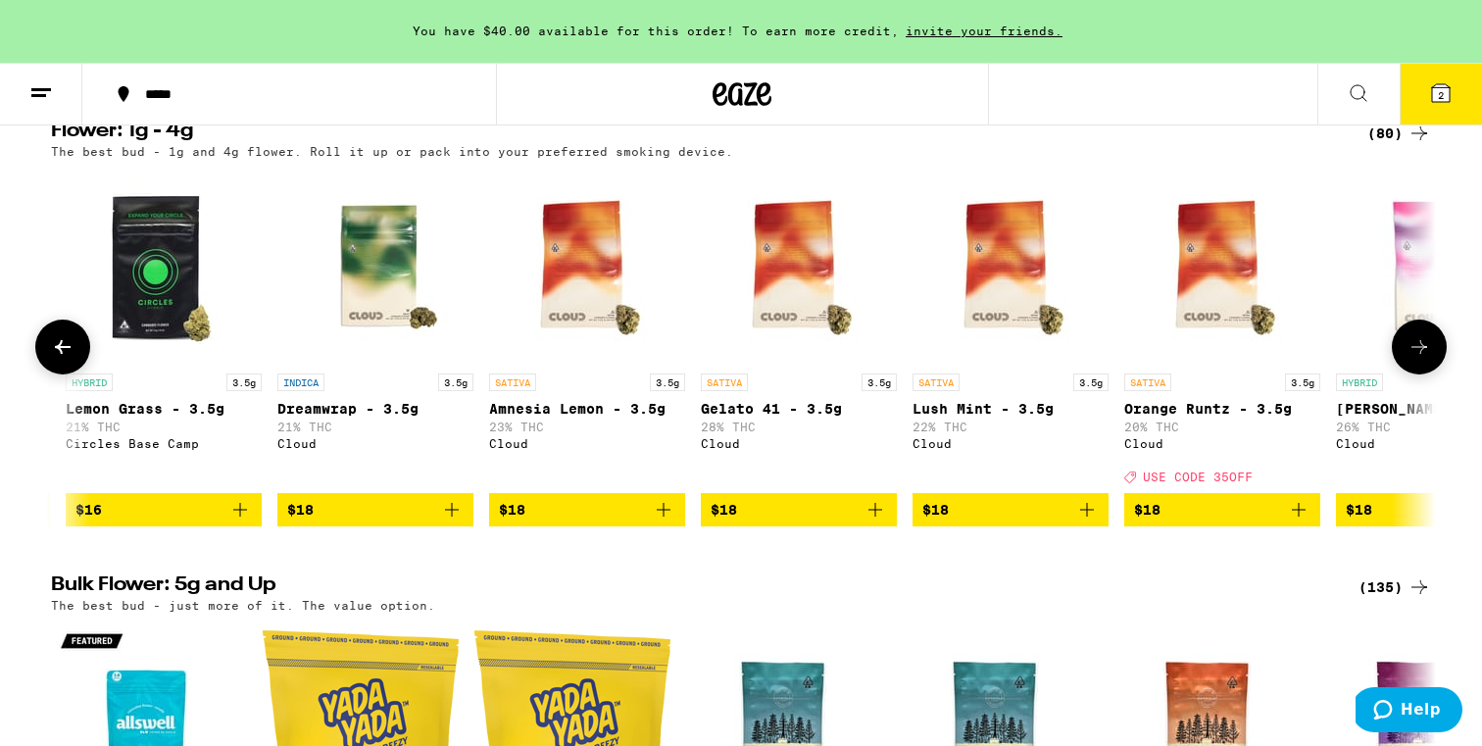
scroll to position [0, 2333]
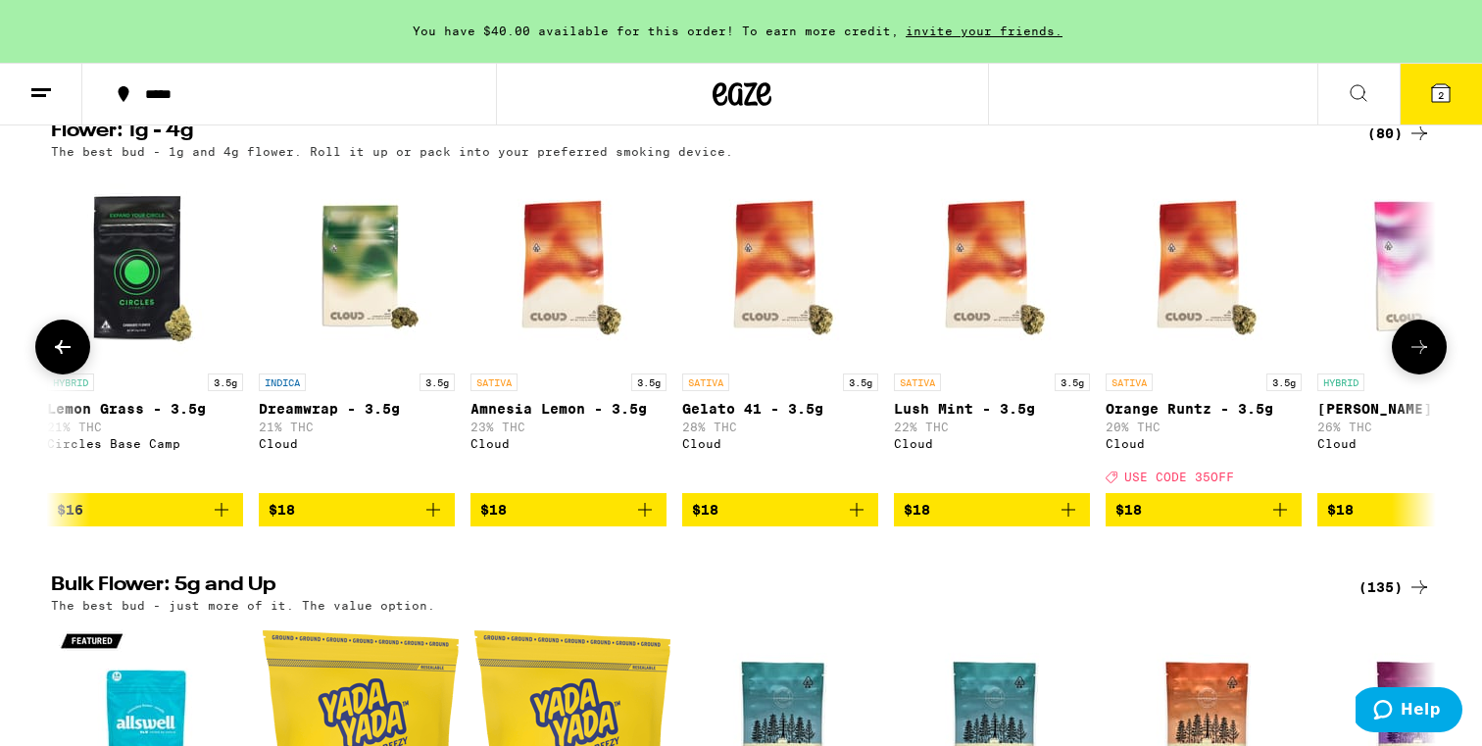
click at [1421, 343] on icon at bounding box center [1420, 347] width 24 height 24
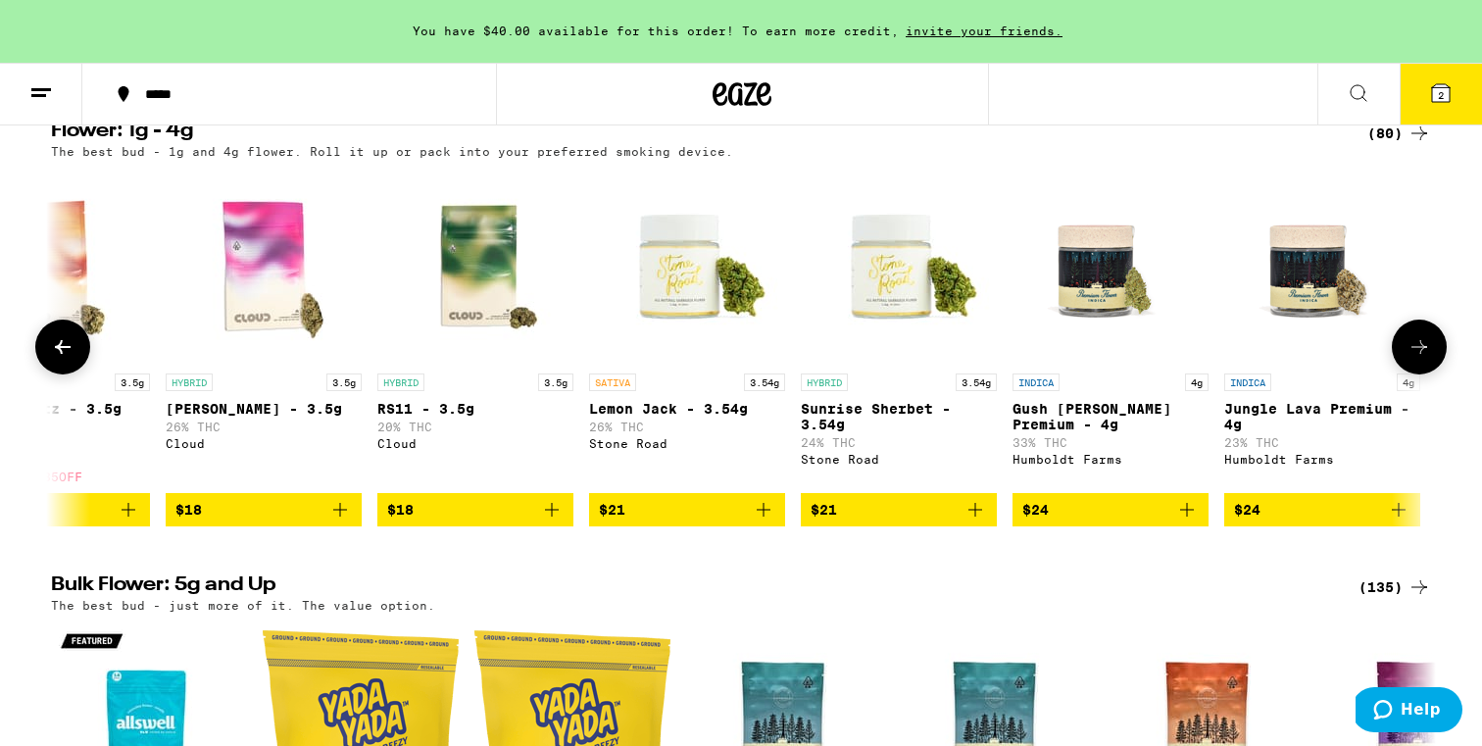
scroll to position [0, 3500]
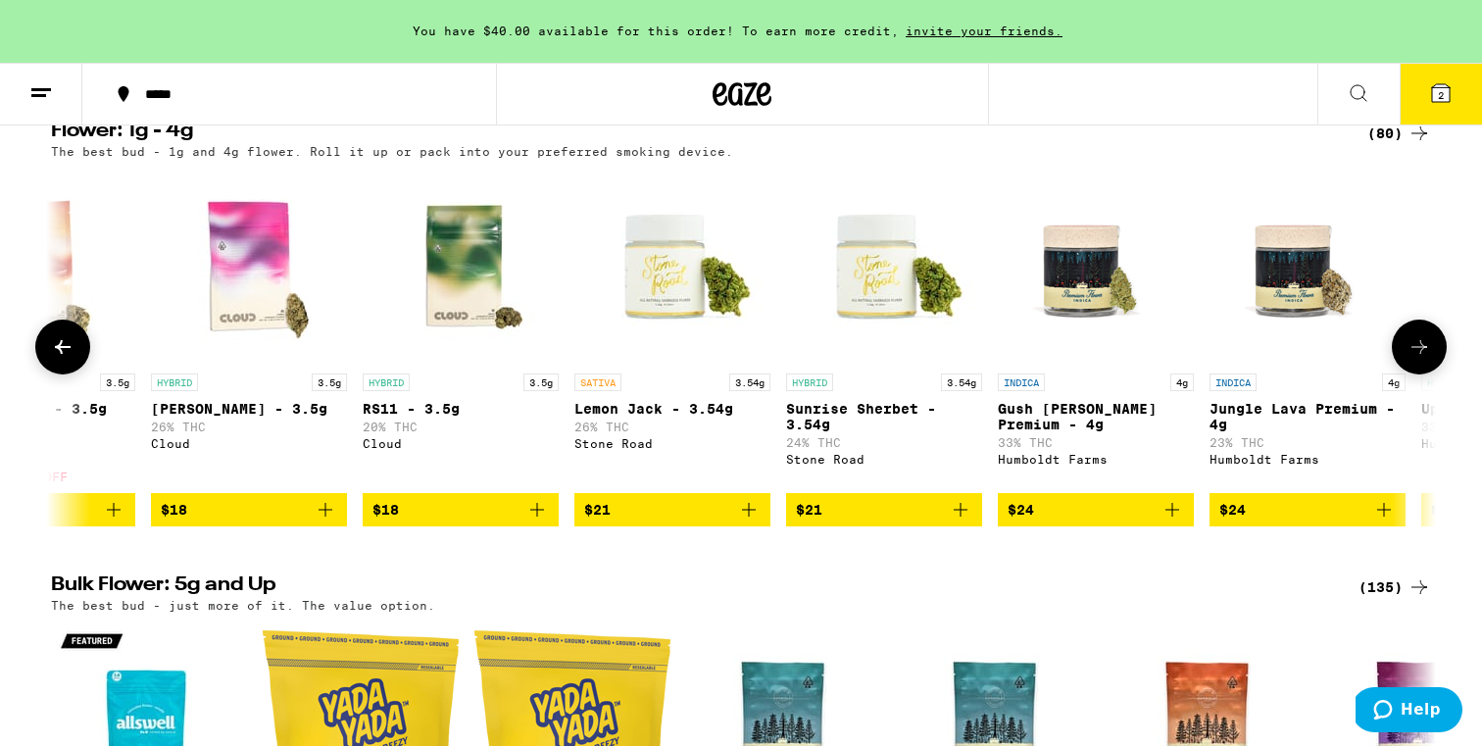
click at [1421, 343] on icon at bounding box center [1420, 347] width 24 height 24
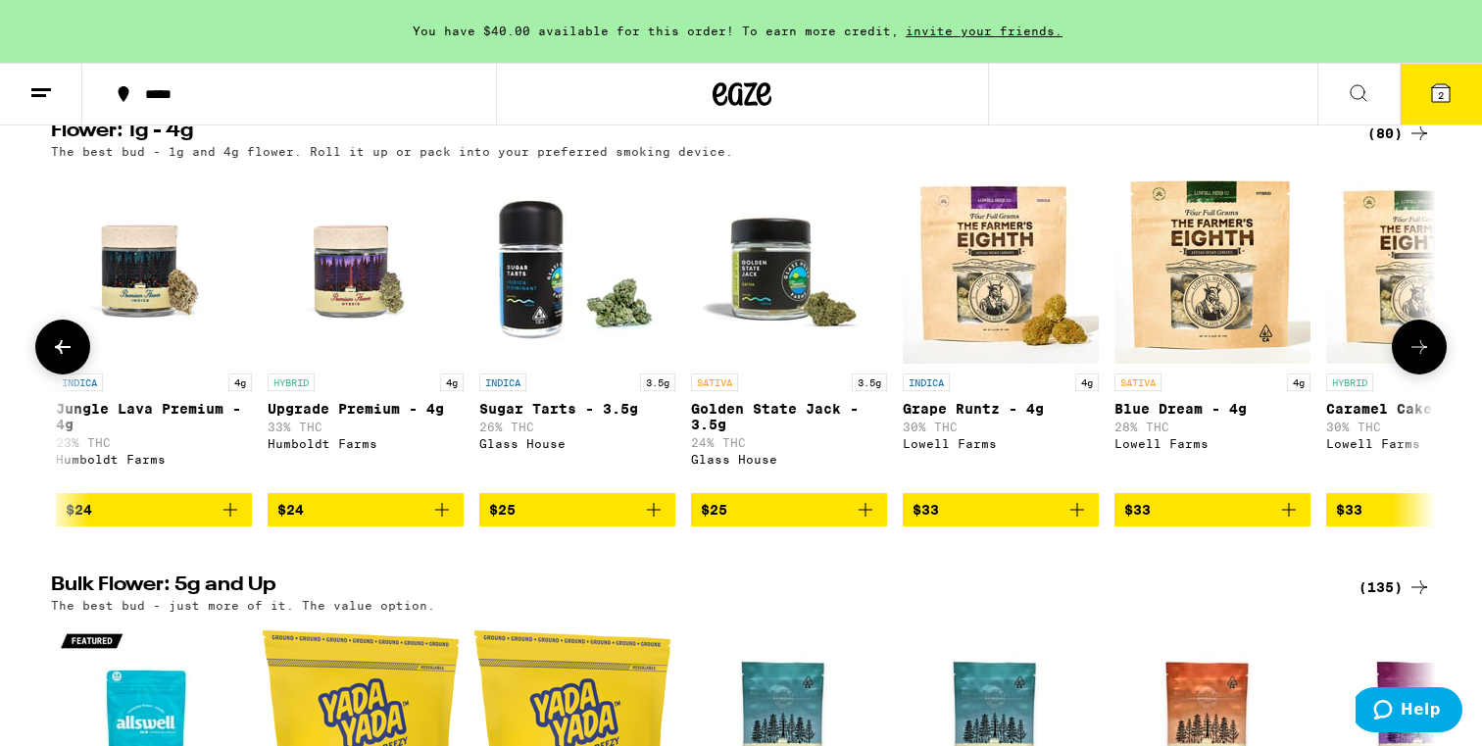
scroll to position [0, 4666]
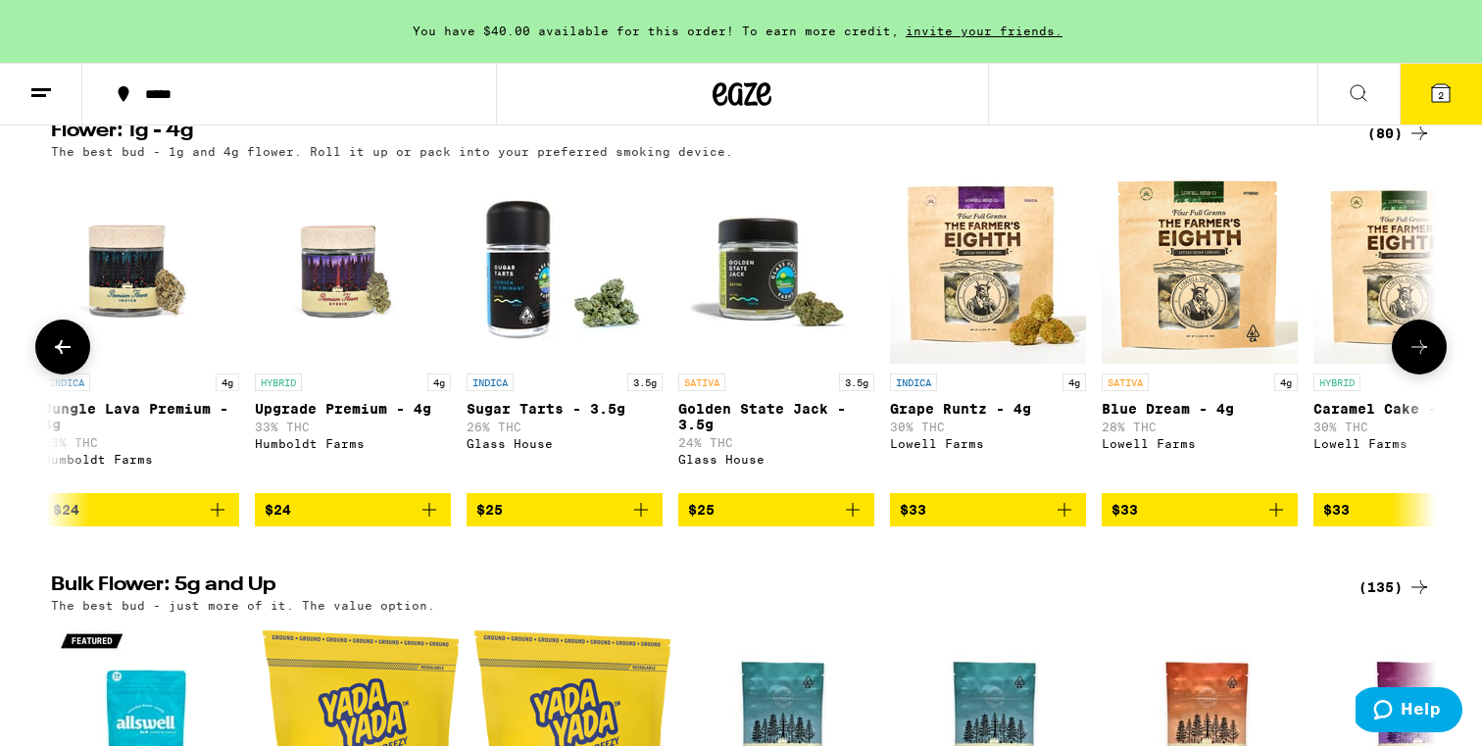
click at [1421, 343] on icon at bounding box center [1420, 347] width 24 height 24
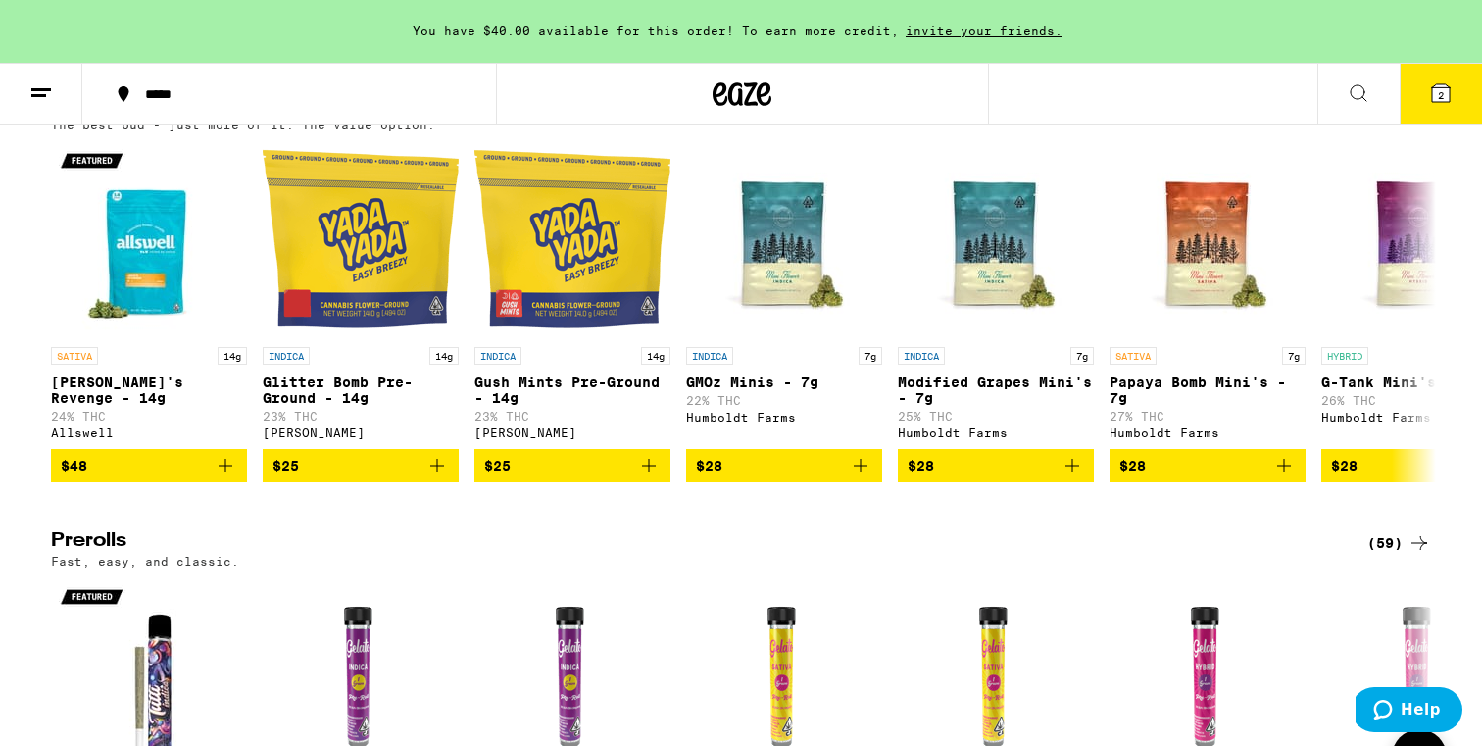
scroll to position [664, 0]
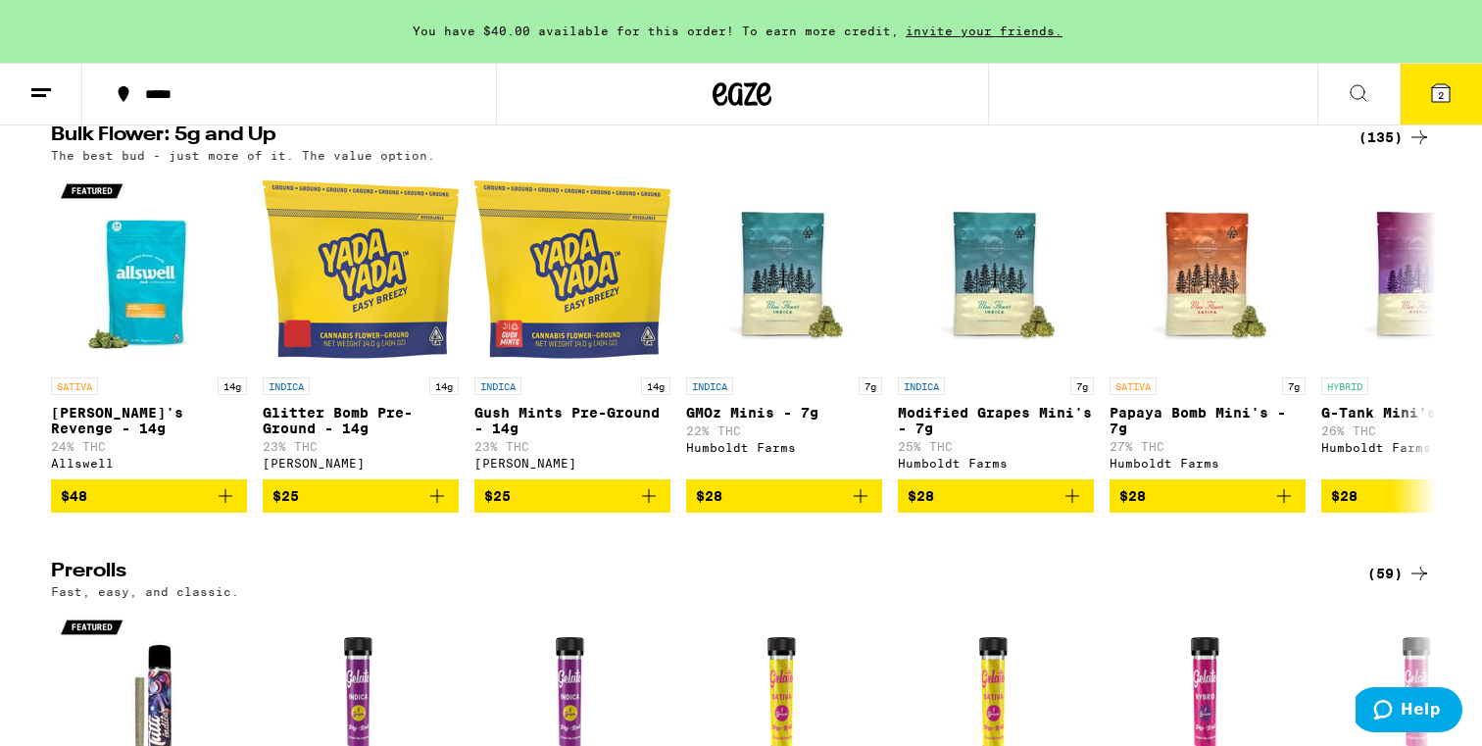
click at [1384, 144] on div "(135)" at bounding box center [1395, 137] width 73 height 24
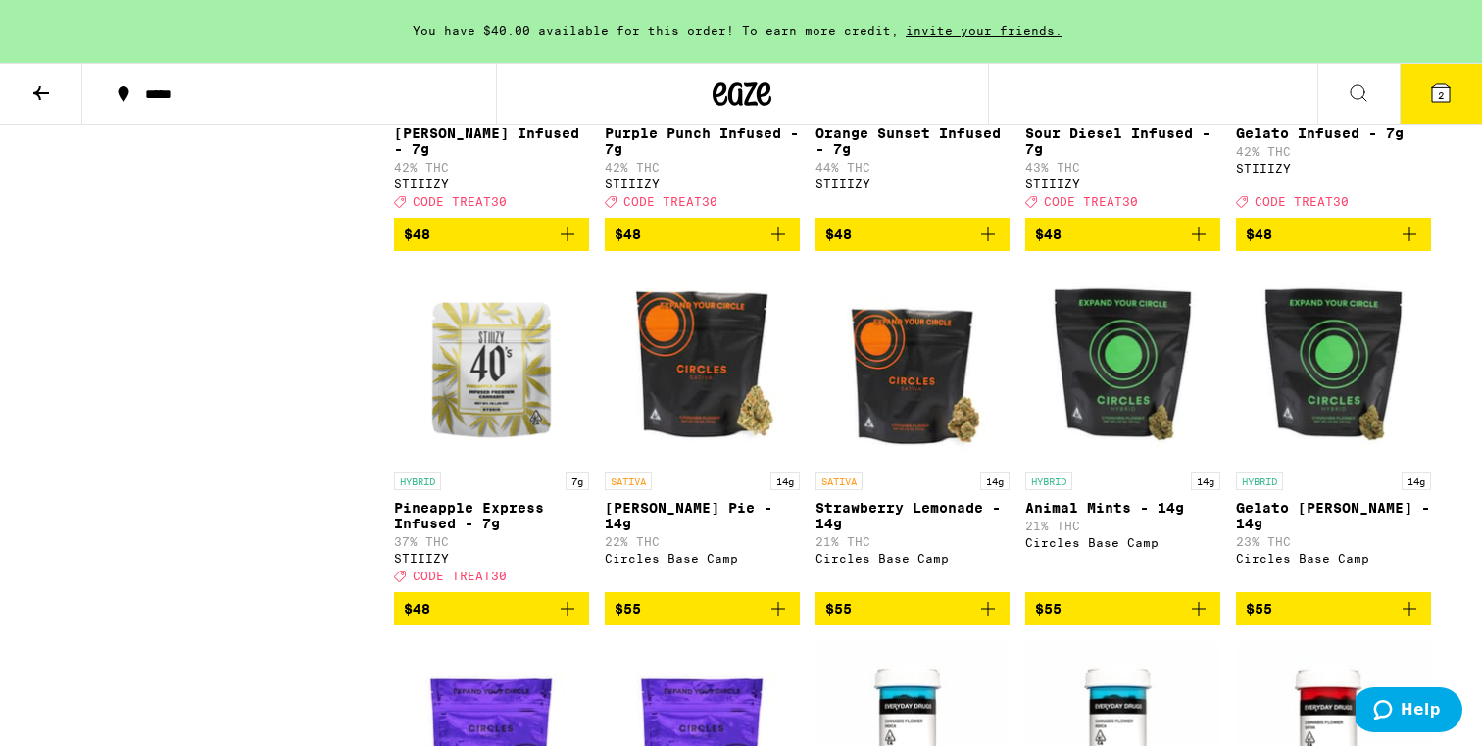
scroll to position [4034, 0]
